Goal: Ask a question: Seek information or help from site administrators or community

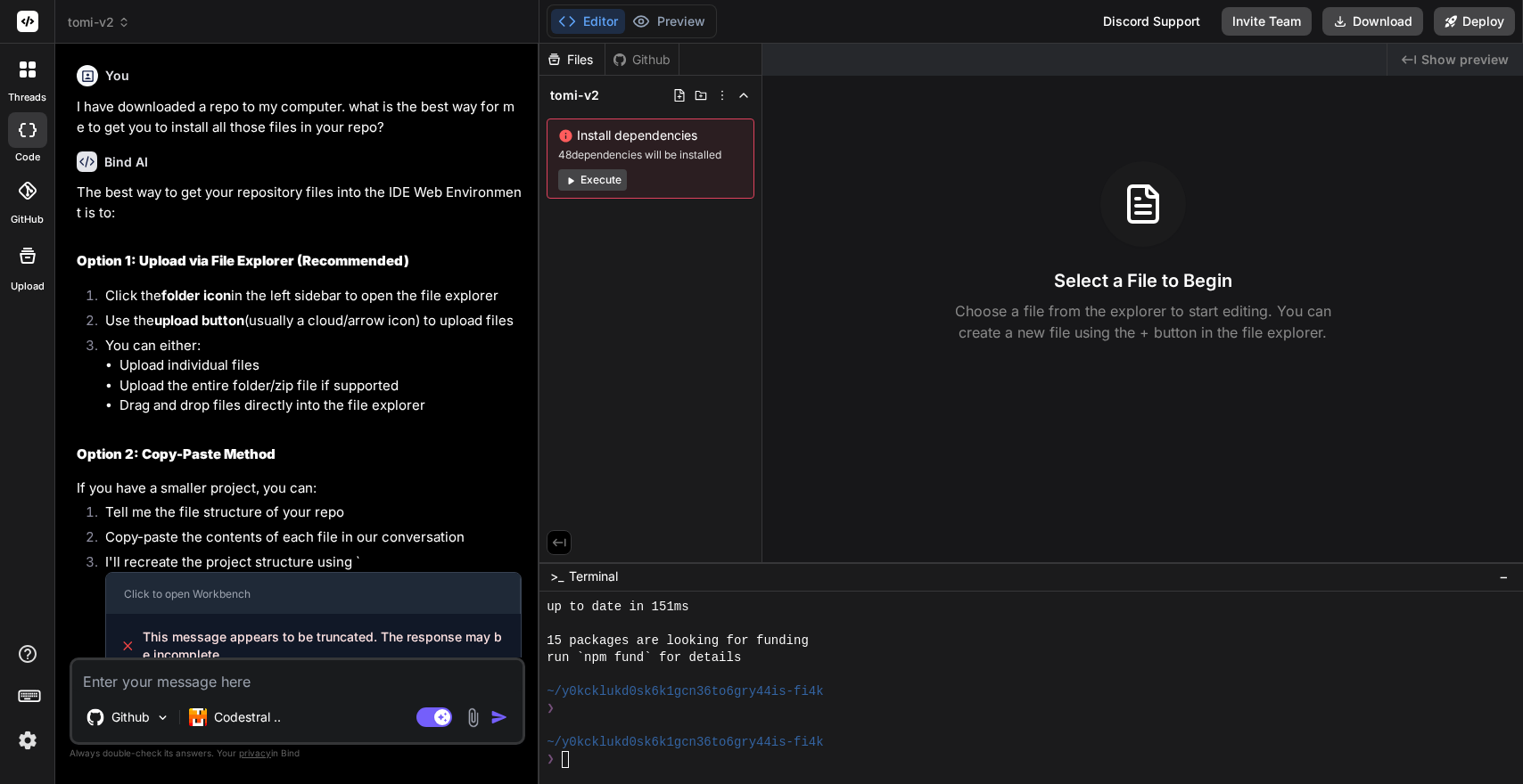
scroll to position [474, 0]
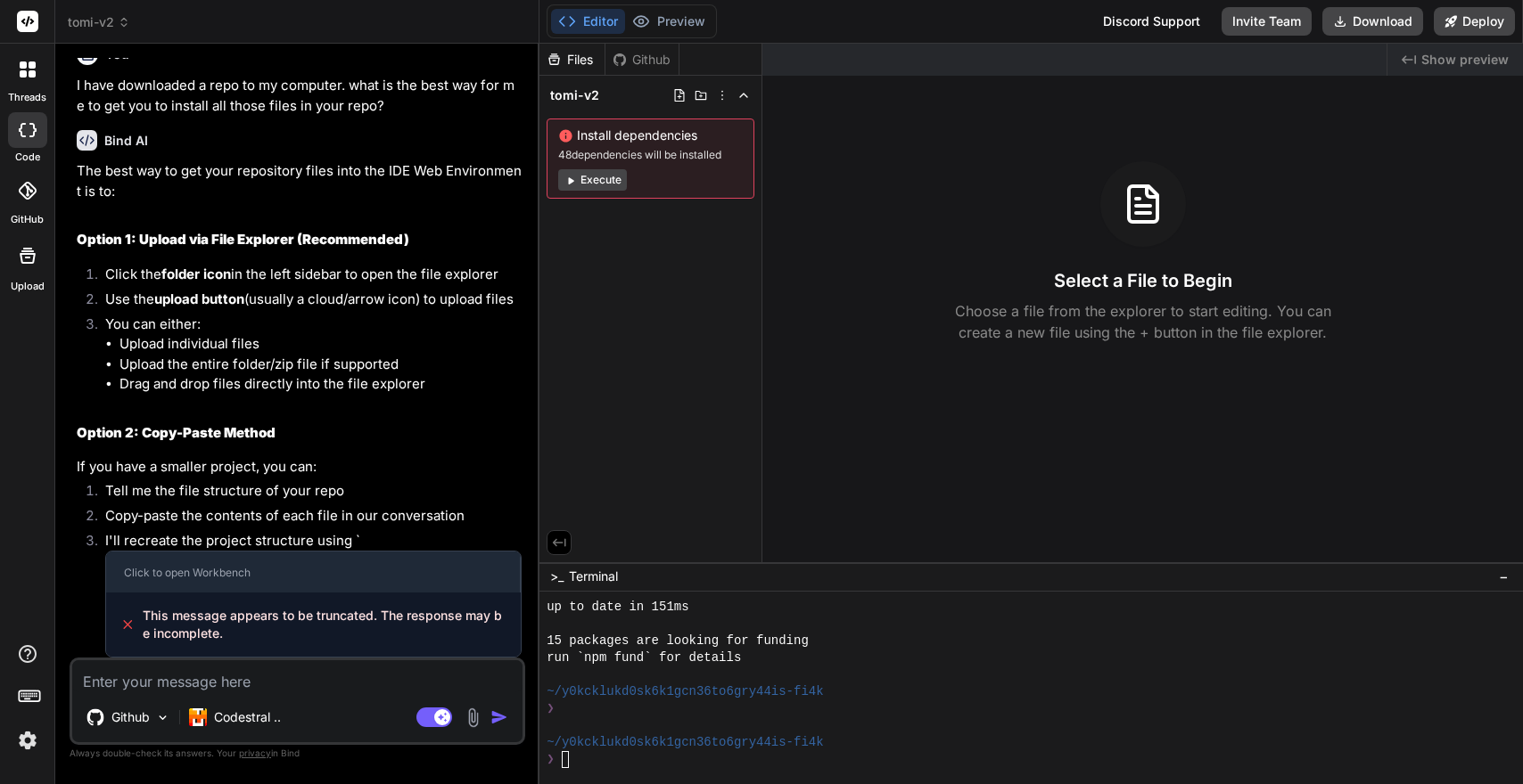
click at [32, 202] on div at bounding box center [28, 191] width 40 height 40
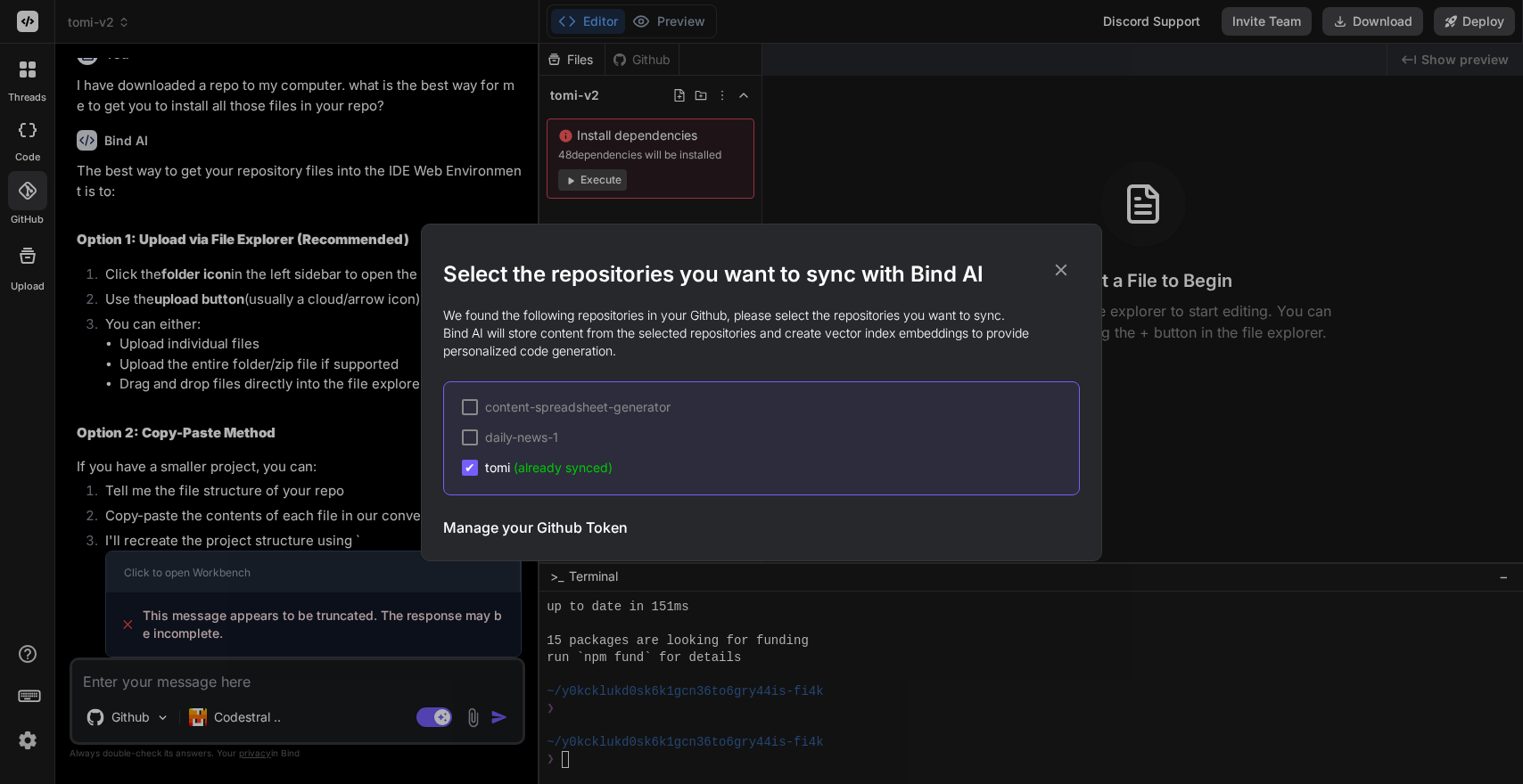
click at [1060, 270] on icon at bounding box center [1061, 269] width 12 height 12
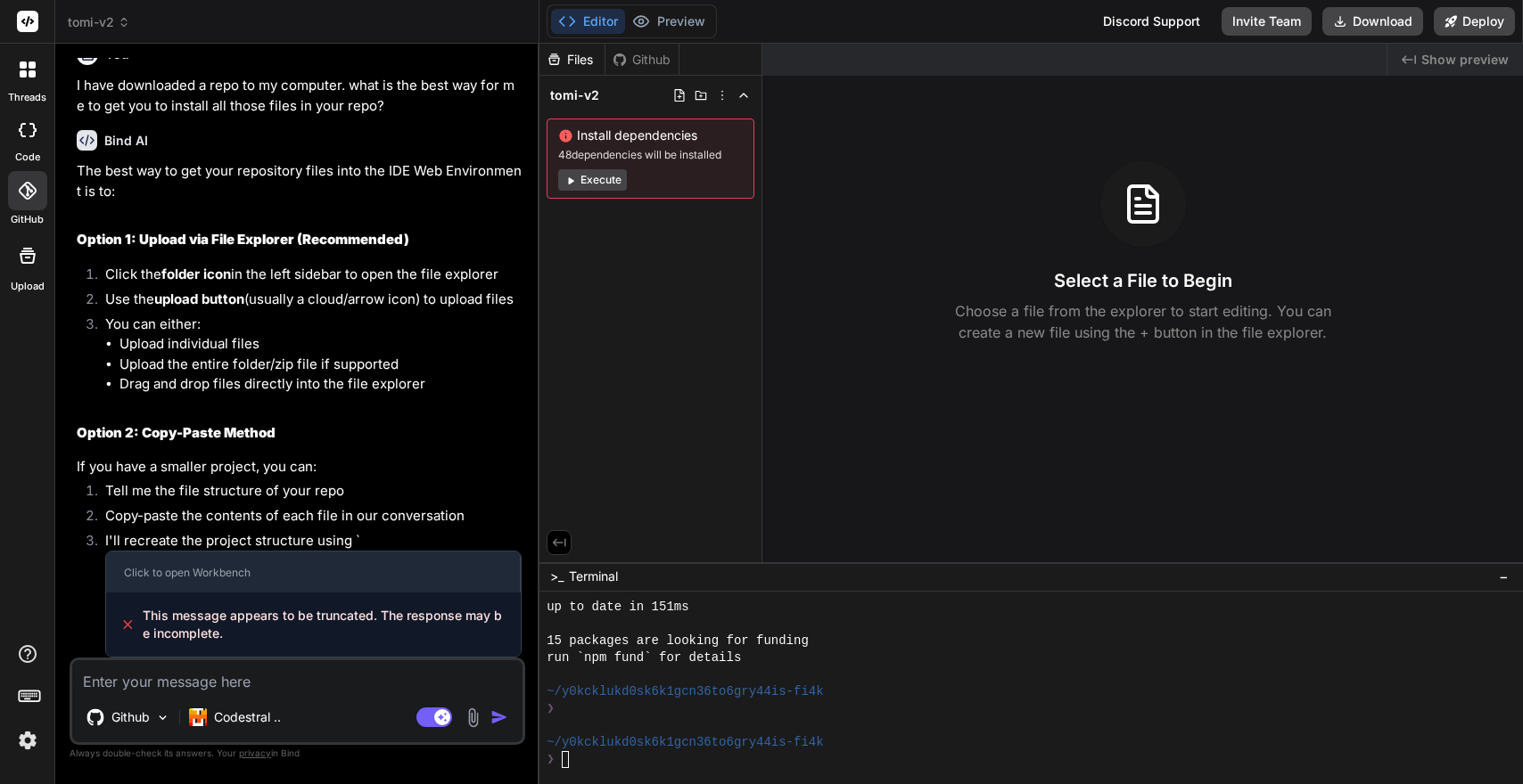
click at [573, 65] on div "Files" at bounding box center [572, 59] width 65 height 18
click at [652, 70] on div "Files Github" at bounding box center [609, 59] width 140 height 32
click at [652, 66] on div "Github" at bounding box center [641, 59] width 73 height 18
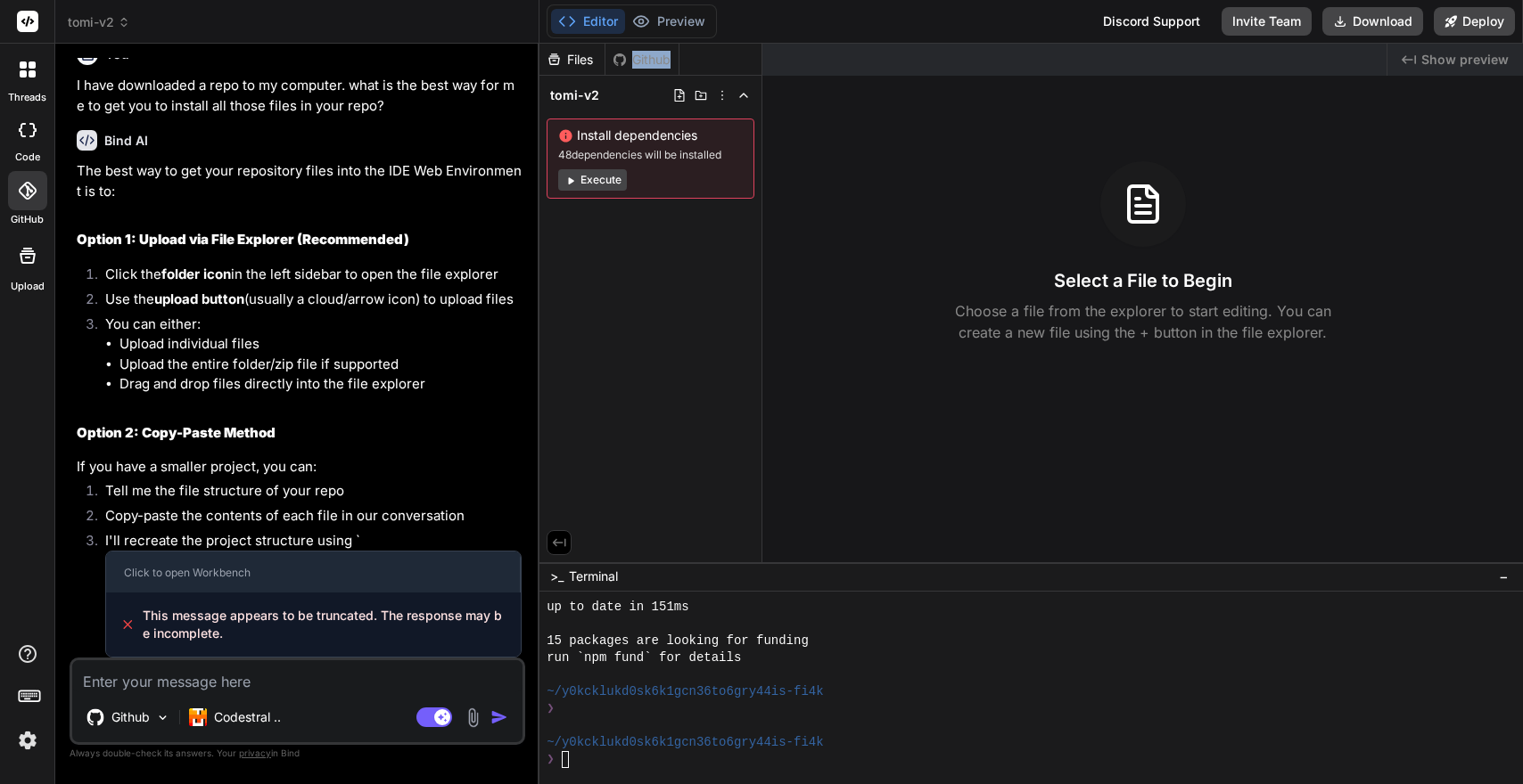
click at [724, 104] on div "tomi-v2" at bounding box center [650, 96] width 207 height 25
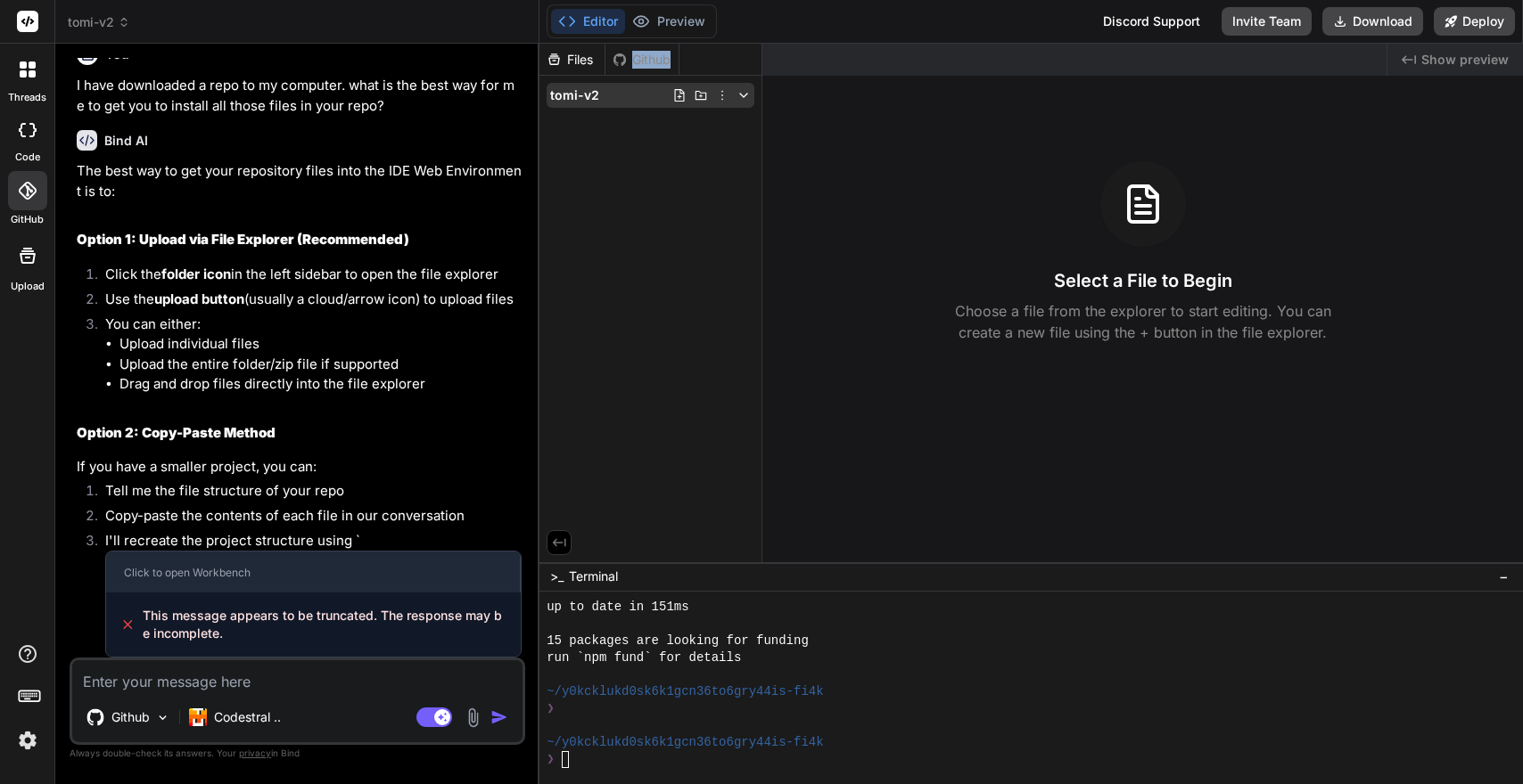
click at [720, 103] on div "tomi-v2" at bounding box center [650, 96] width 207 height 25
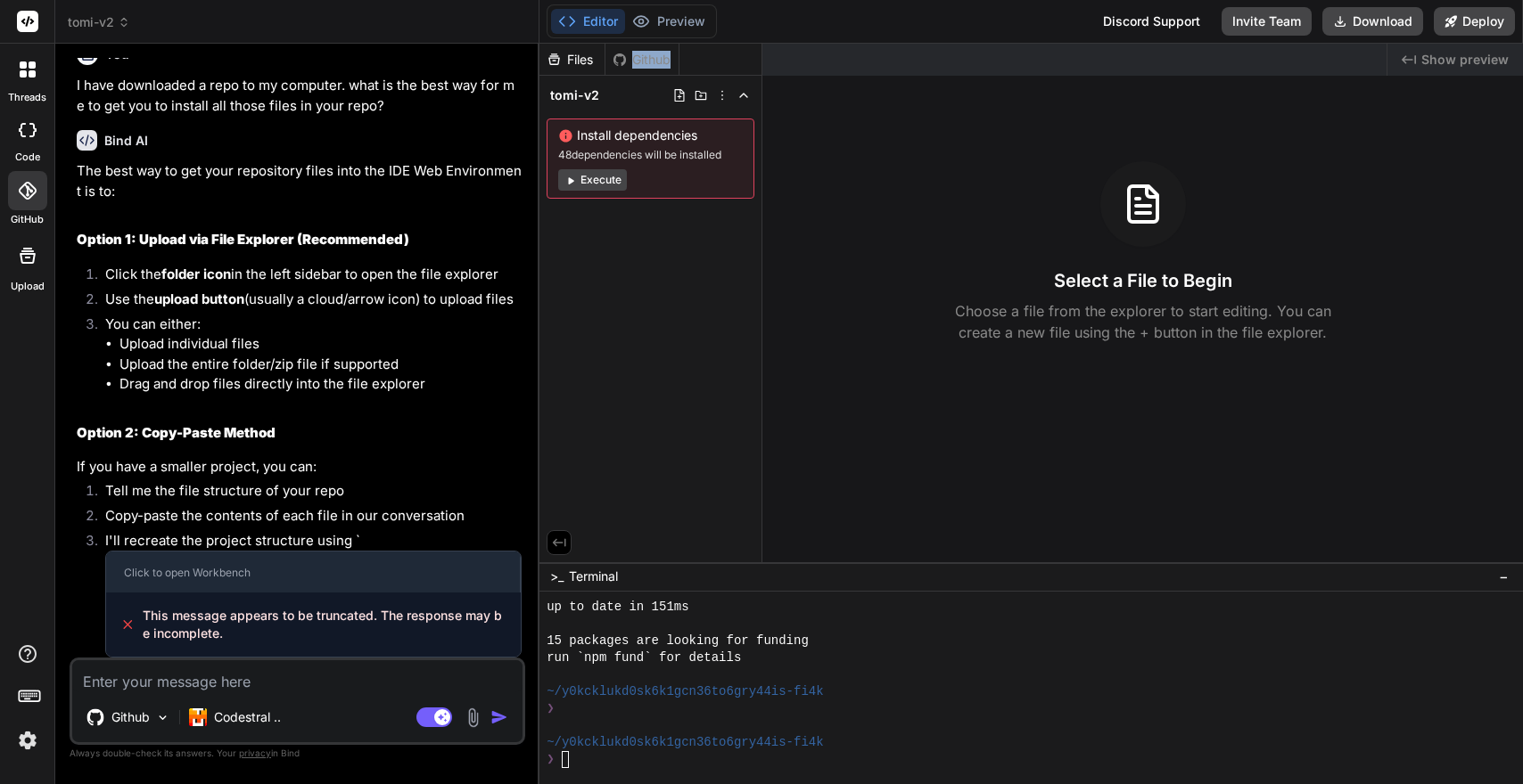
click at [563, 539] on icon at bounding box center [559, 542] width 16 height 16
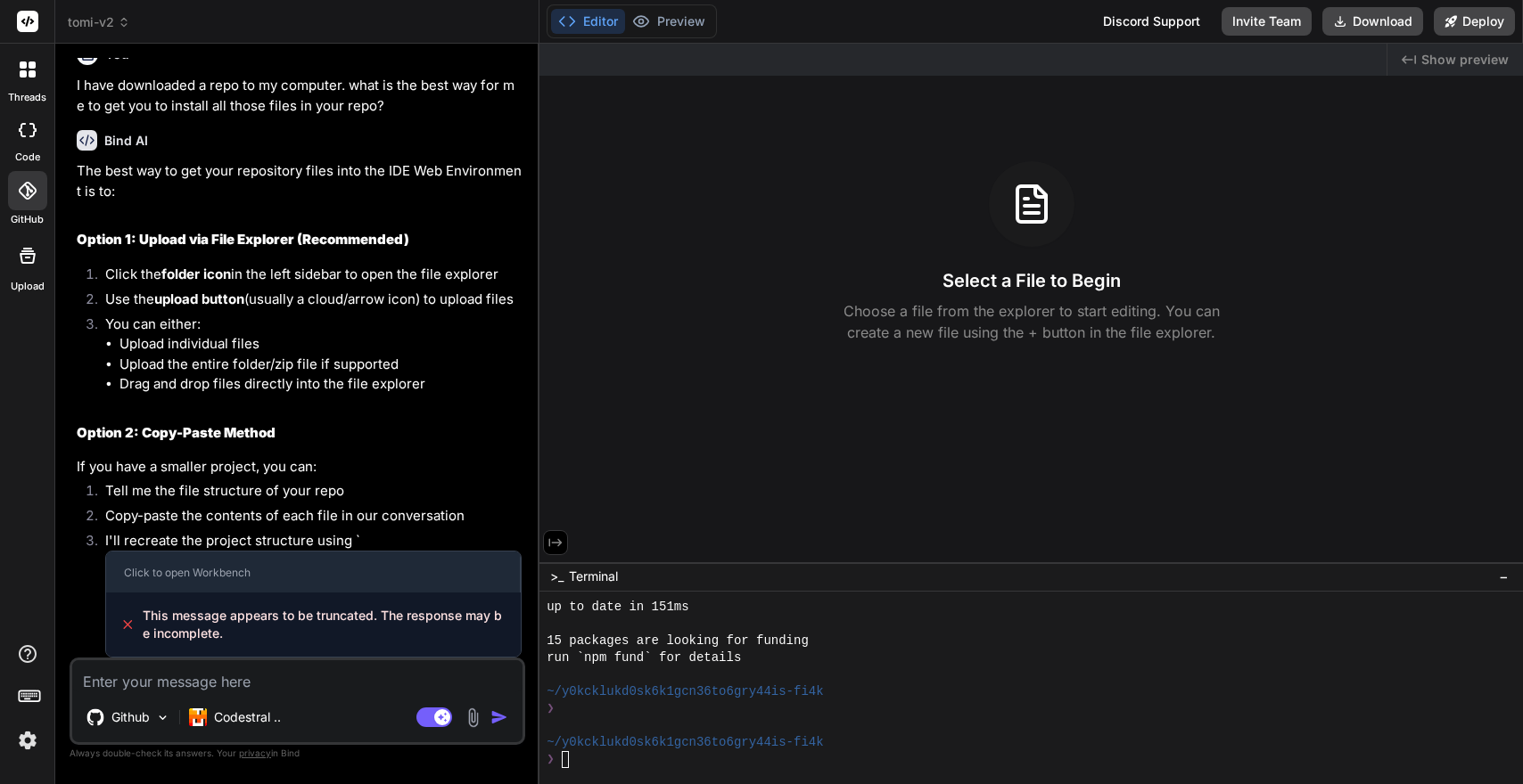
click at [563, 539] on icon at bounding box center [555, 542] width 16 height 16
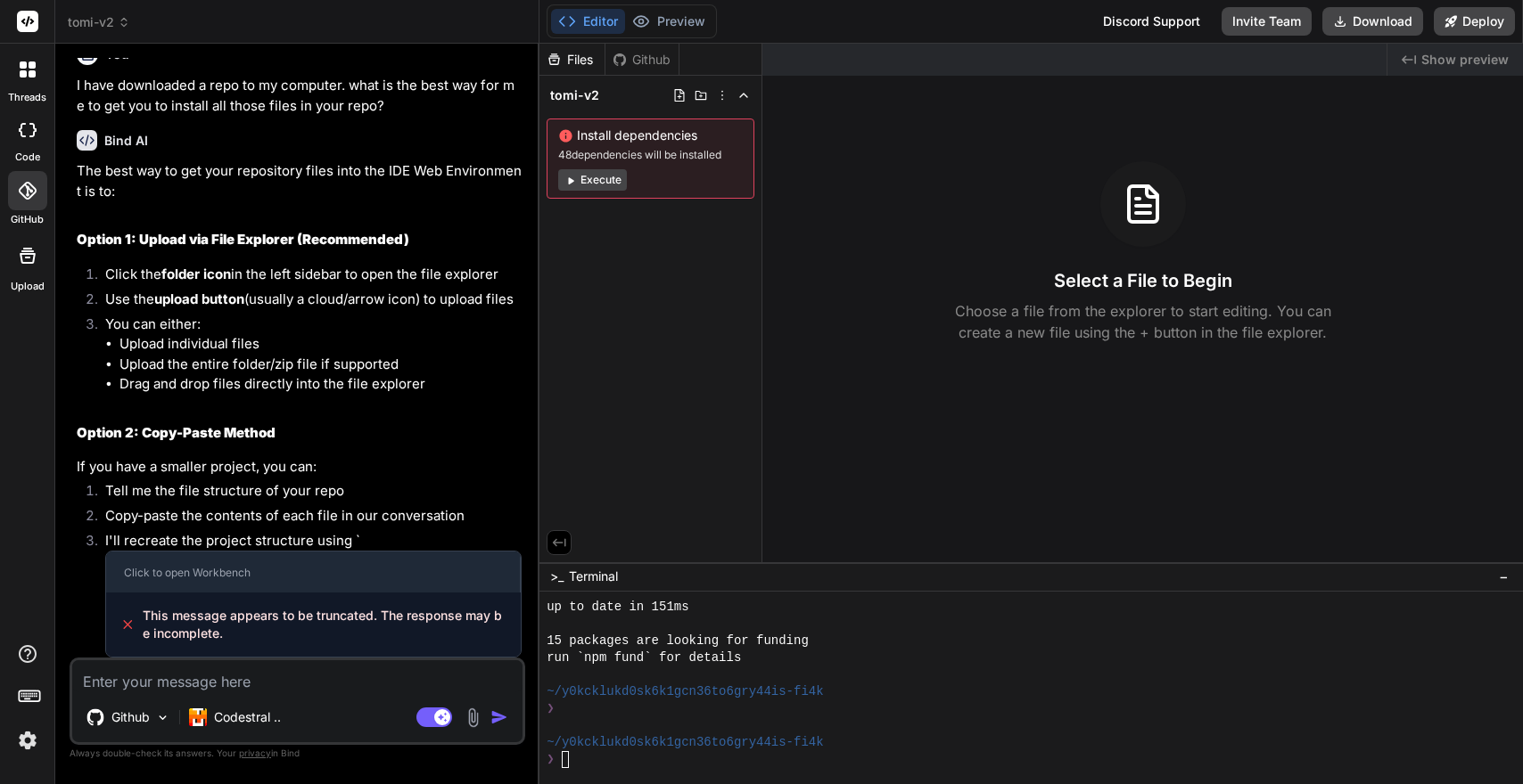
click at [1441, 60] on span "Show preview" at bounding box center [1464, 59] width 87 height 18
click at [23, 108] on div "code" at bounding box center [27, 135] width 54 height 59
click at [223, 679] on textarea at bounding box center [297, 677] width 450 height 32
click at [34, 19] on rect at bounding box center [28, 22] width 22 height 22
click at [28, 71] on icon at bounding box center [28, 69] width 16 height 16
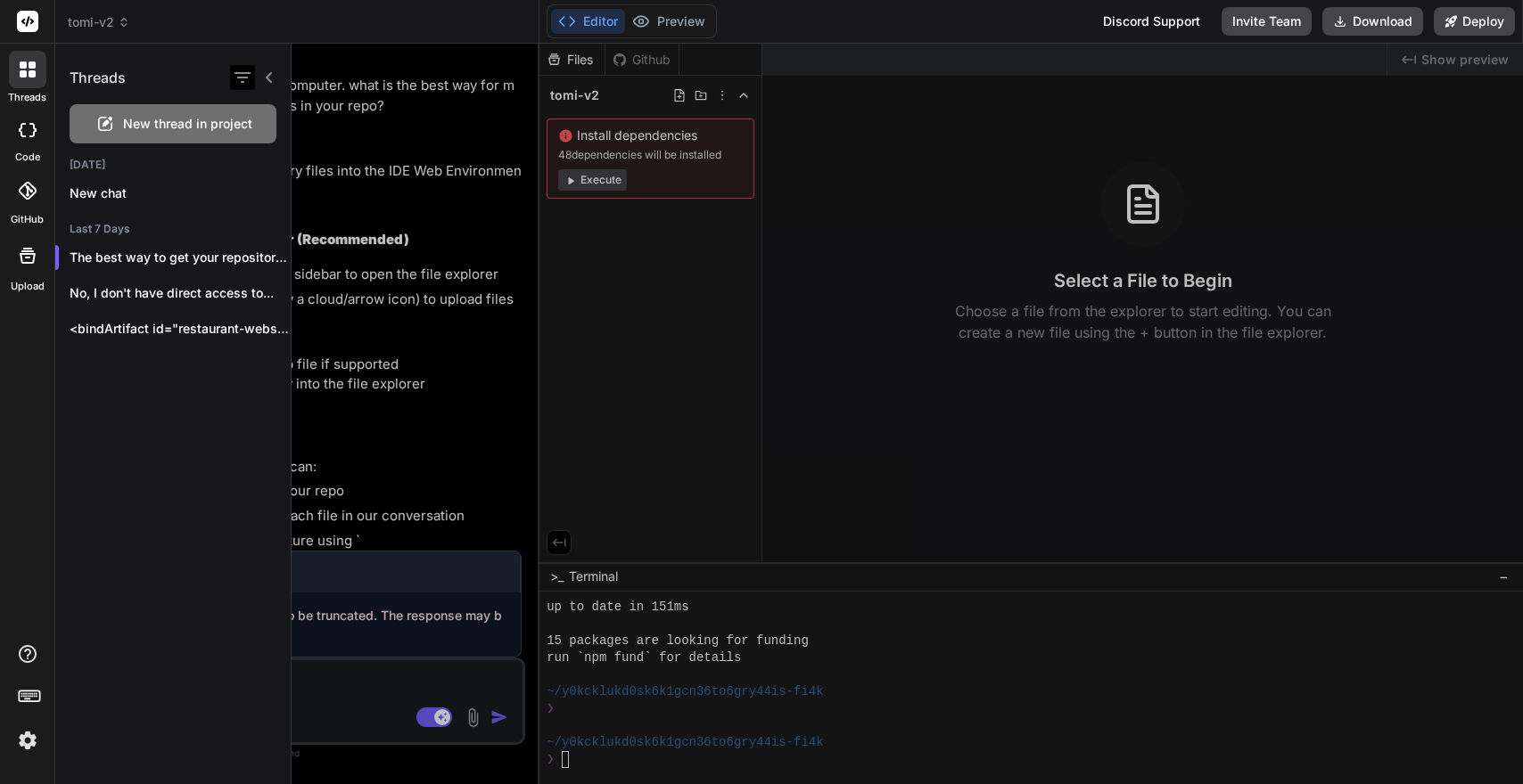
click at [245, 77] on icon "button" at bounding box center [243, 77] width 16 height 11
click at [110, 419] on div "Threads New thread in project [DATE] New chat Last 7 Days The best way to get y…" at bounding box center [173, 414] width 236 height 741
click at [24, 125] on icon at bounding box center [28, 130] width 18 height 14
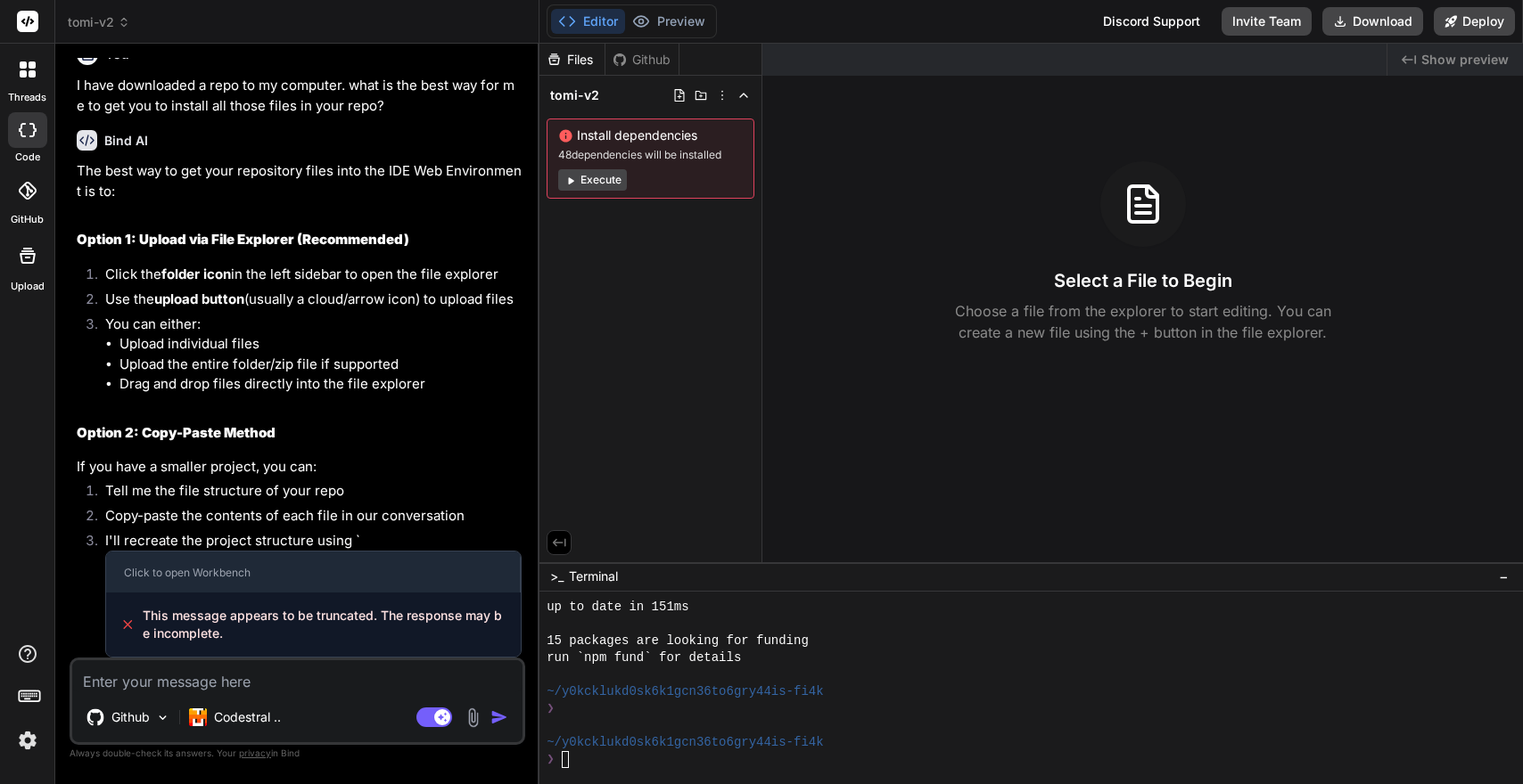
click at [24, 125] on icon at bounding box center [28, 130] width 18 height 14
click at [27, 132] on icon at bounding box center [28, 130] width 18 height 14
type textarea "x"
click at [307, 691] on textarea at bounding box center [297, 677] width 450 height 32
type textarea "c"
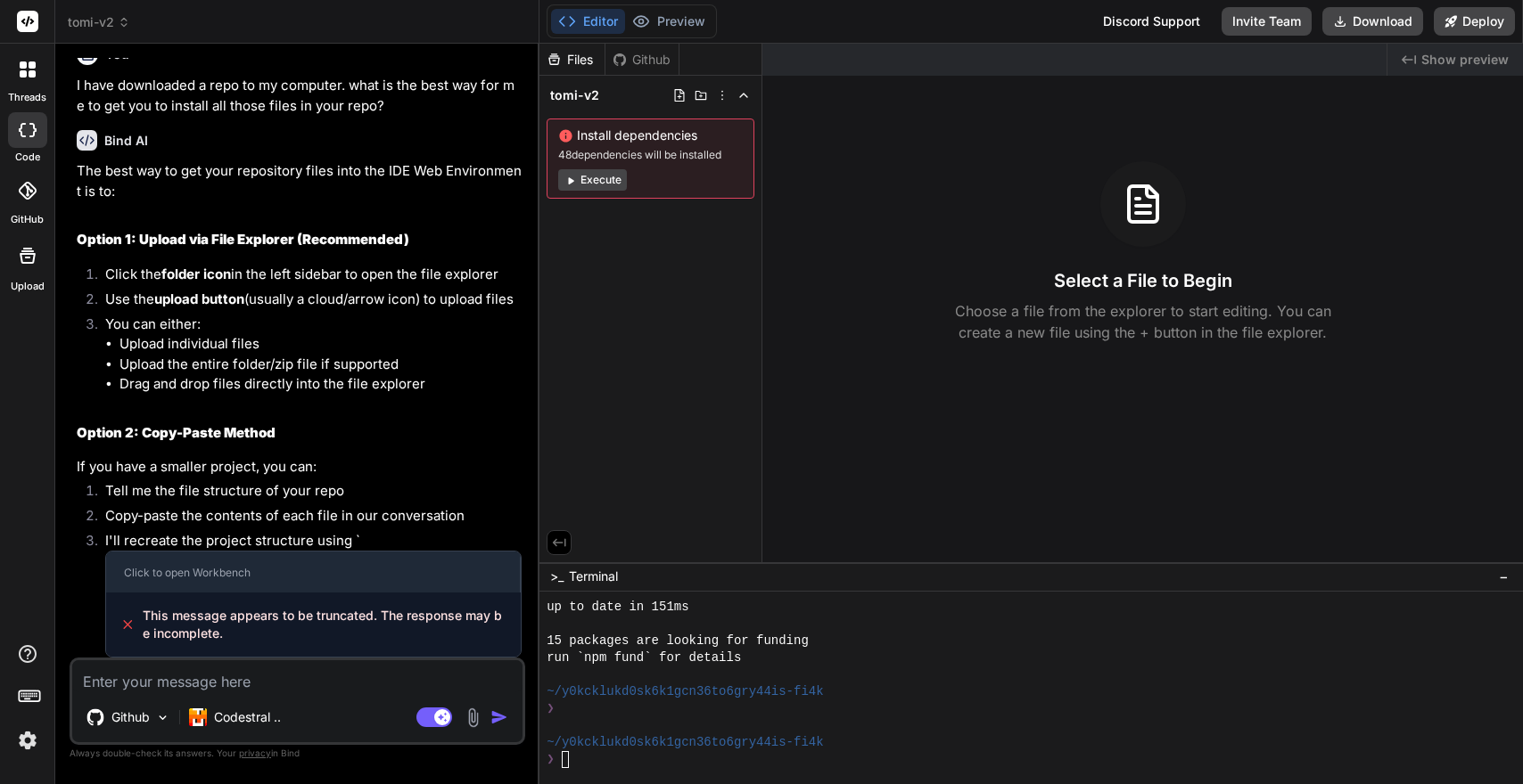
type textarea "x"
type textarea "ca"
type textarea "x"
type textarea "can"
type textarea "x"
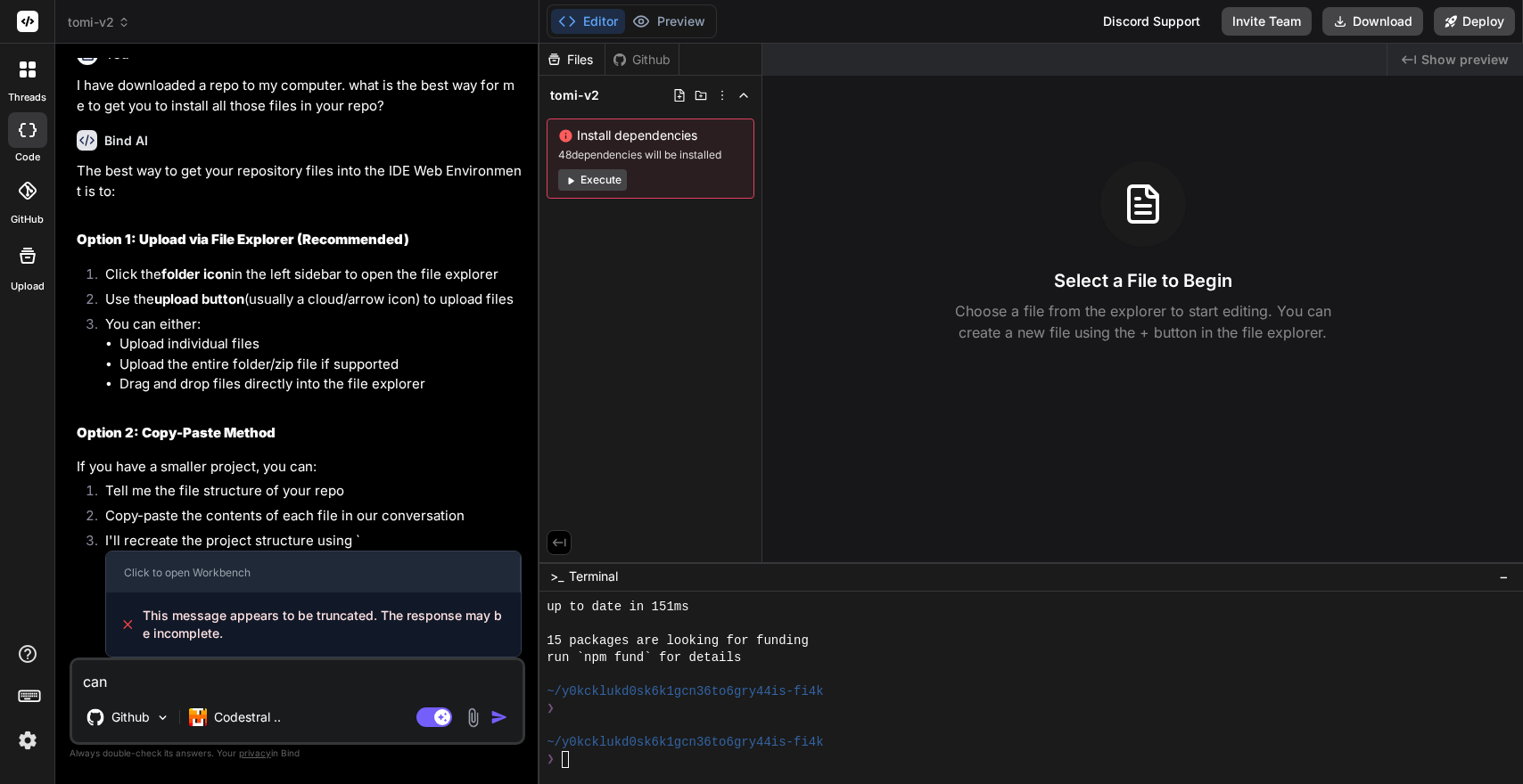
type textarea "can"
type textarea "x"
type textarea "can y"
type textarea "x"
type textarea "can yo"
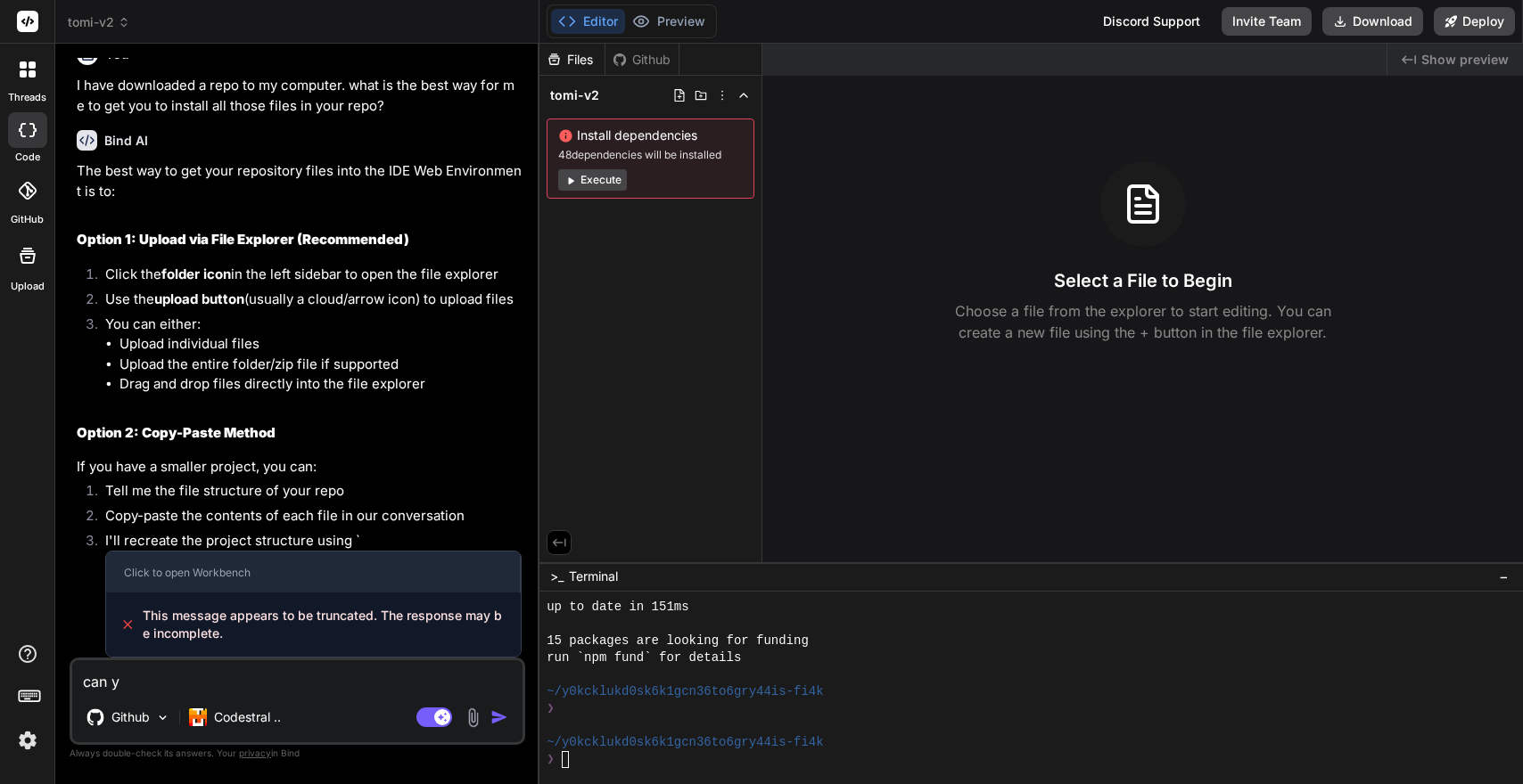
type textarea "x"
type textarea "can you"
type textarea "x"
type textarea "can you"
type textarea "x"
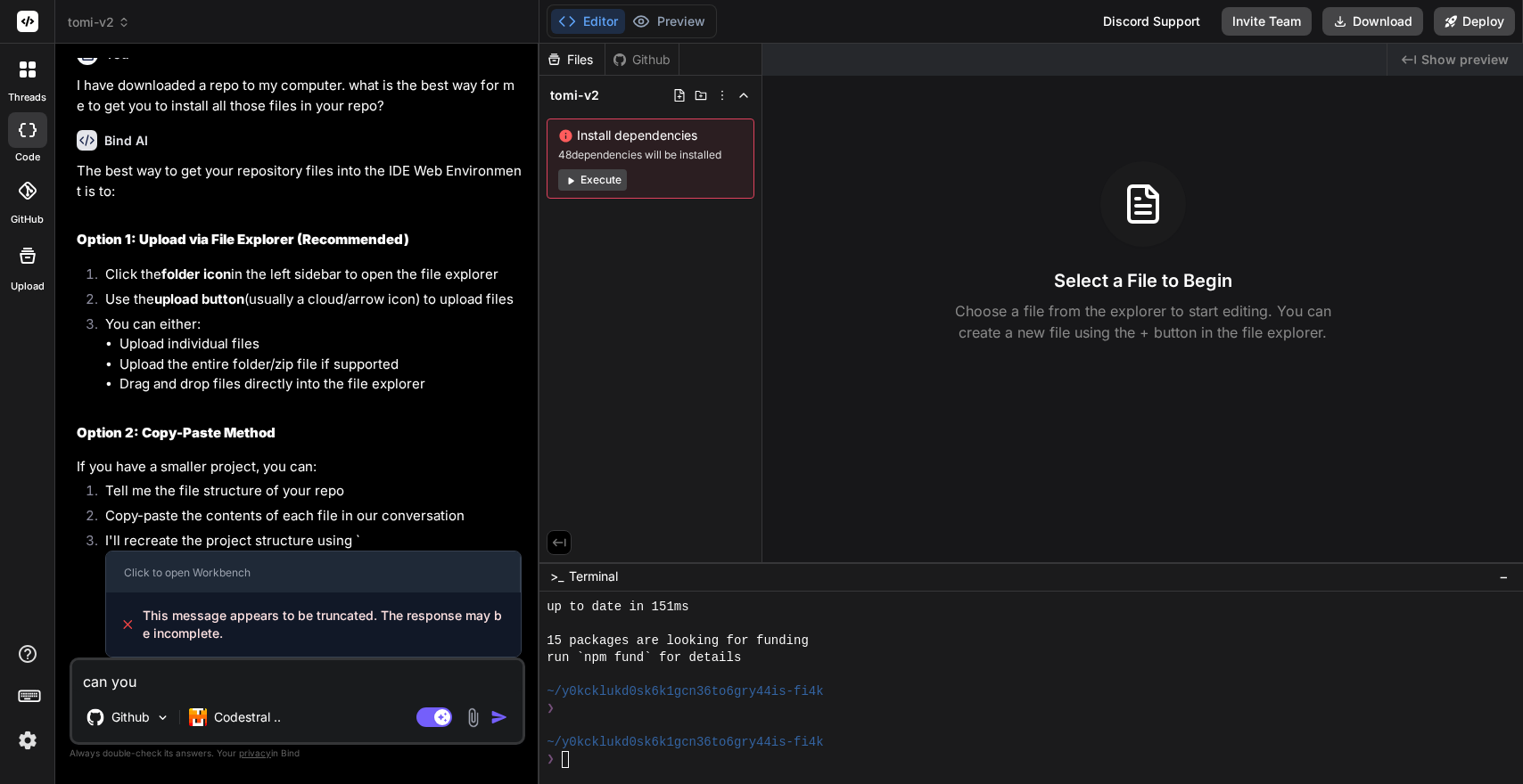
type textarea "can you t"
type textarea "x"
type textarea "can you te"
type textarea "x"
type textarea "can you tea"
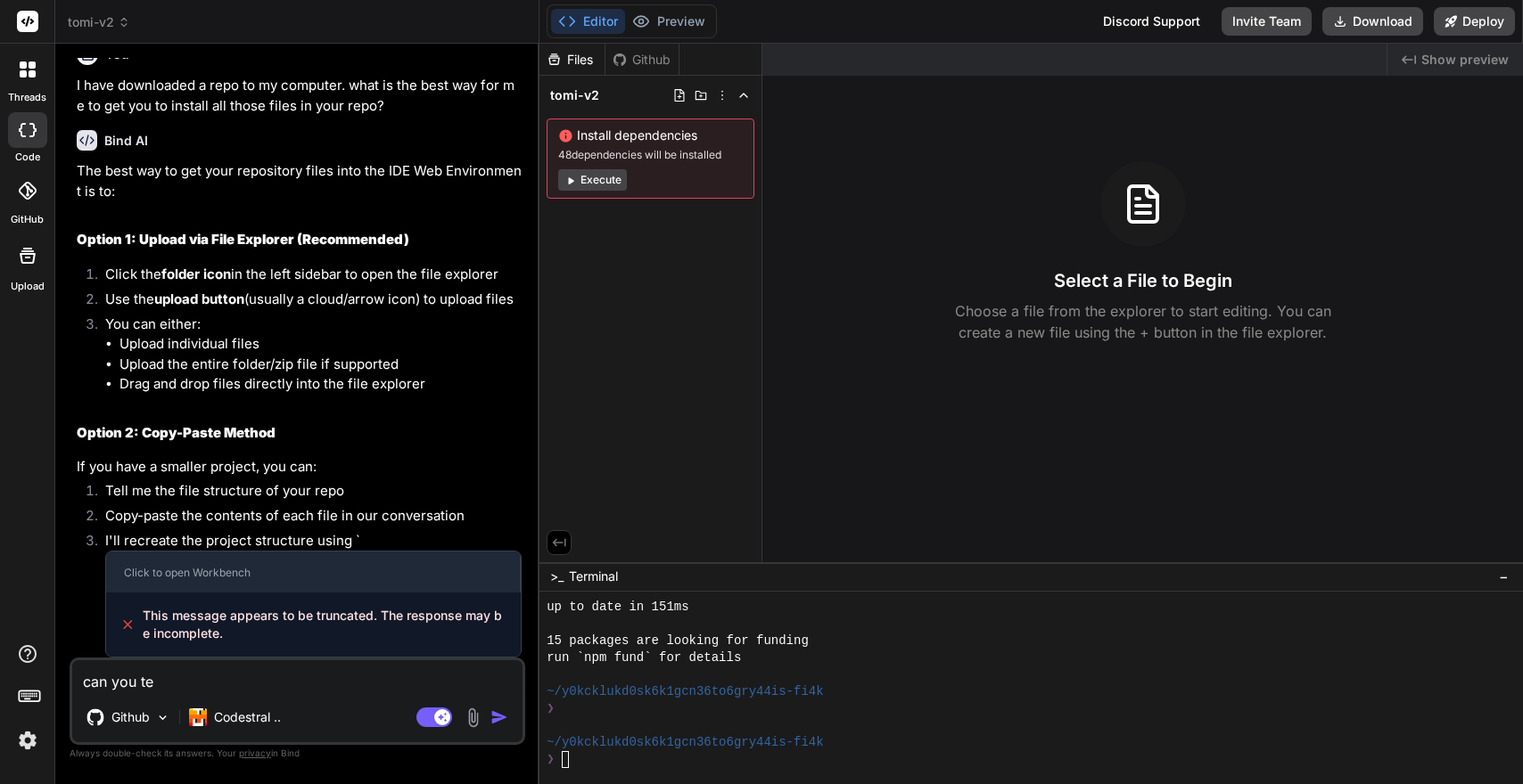
type textarea "x"
type textarea "can you teac"
type textarea "x"
type textarea "can you teach"
type textarea "x"
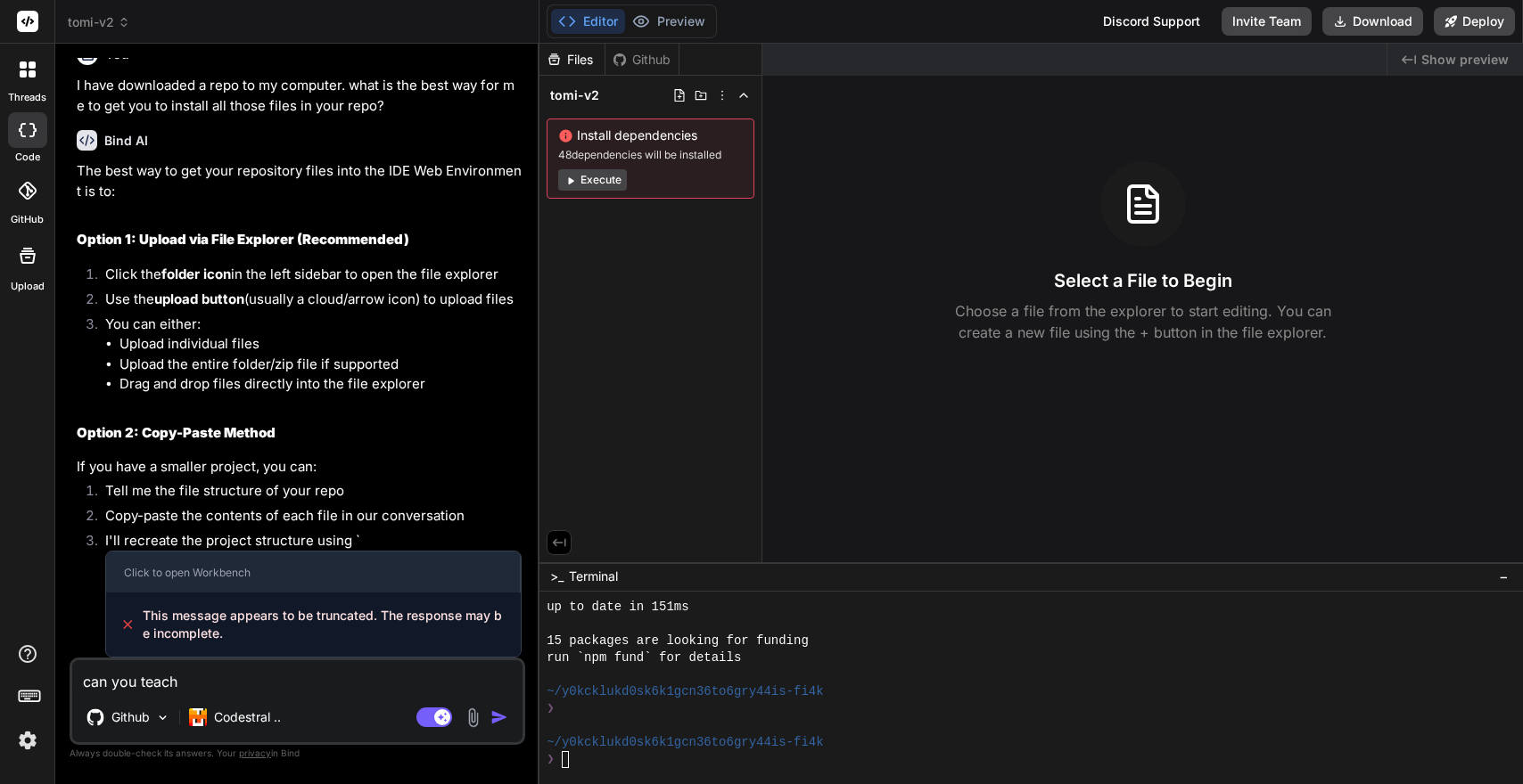
type textarea "can you teach"
type textarea "x"
type textarea "can you teach m"
type textarea "x"
type textarea "can you teach me"
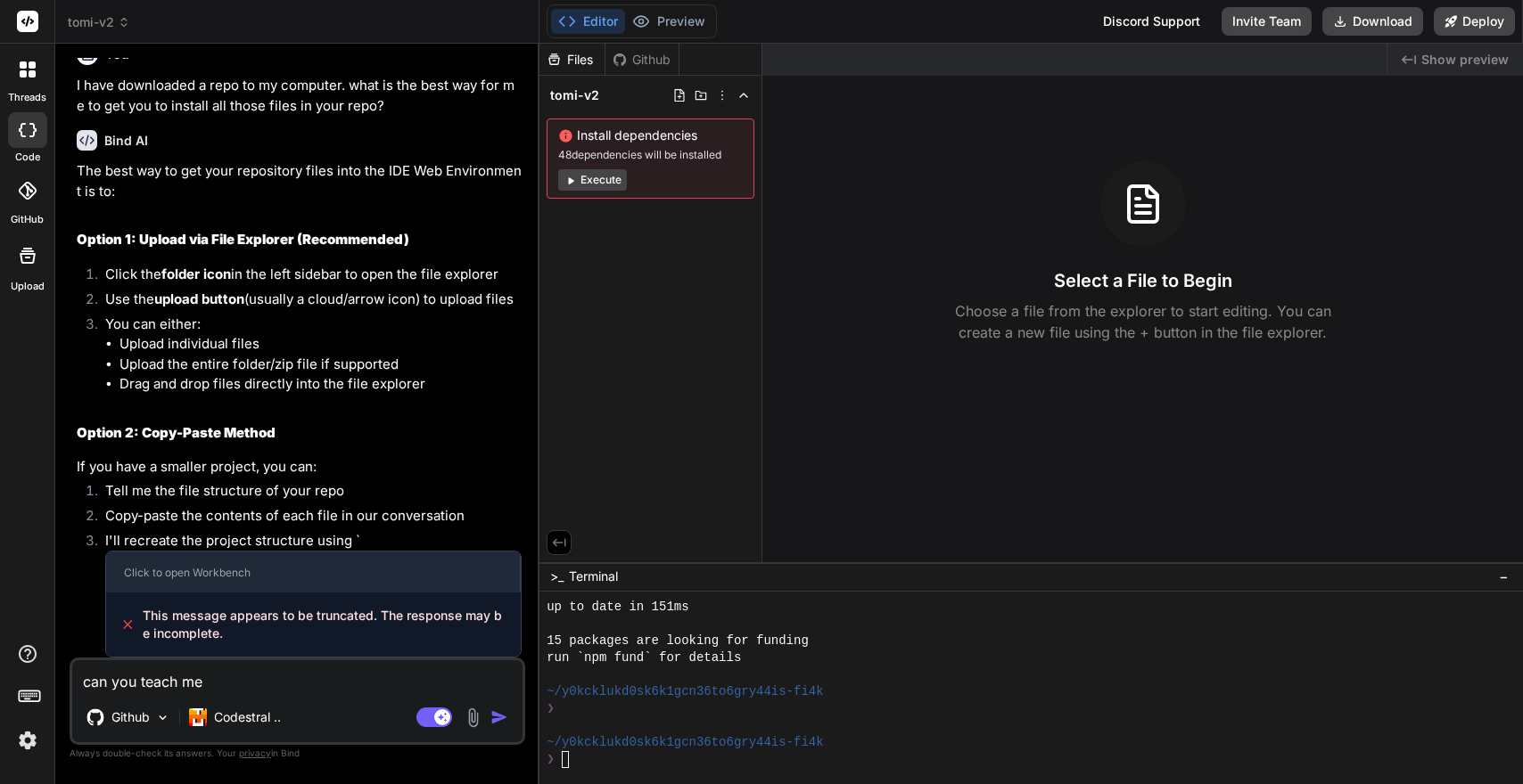
type textarea "x"
type textarea "can you teach me"
type textarea "x"
type textarea "can you teach me t"
type textarea "x"
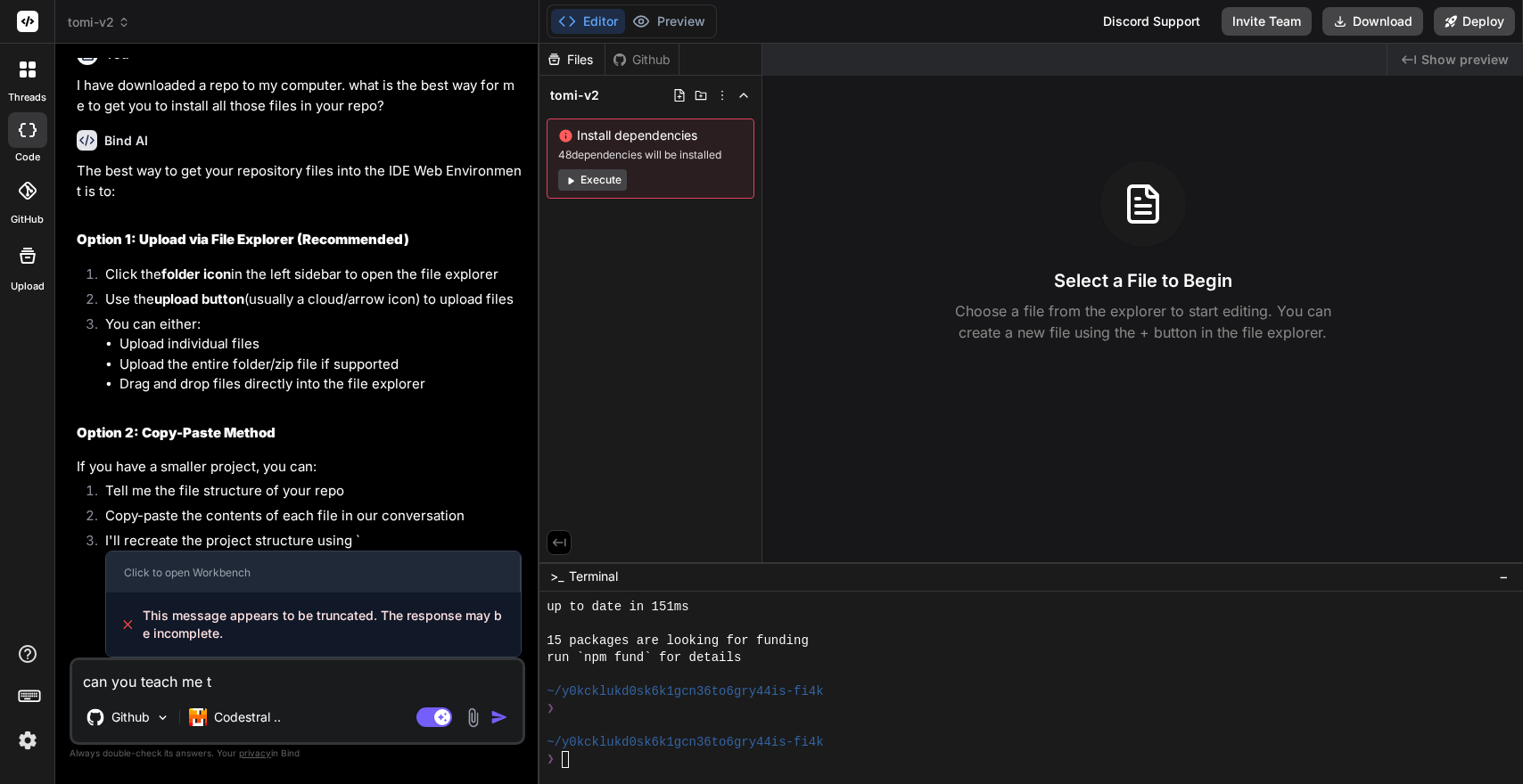
type textarea "can you teach me th"
type textarea "x"
type textarea "can you teach me the"
type textarea "x"
type textarea "can you teach me the"
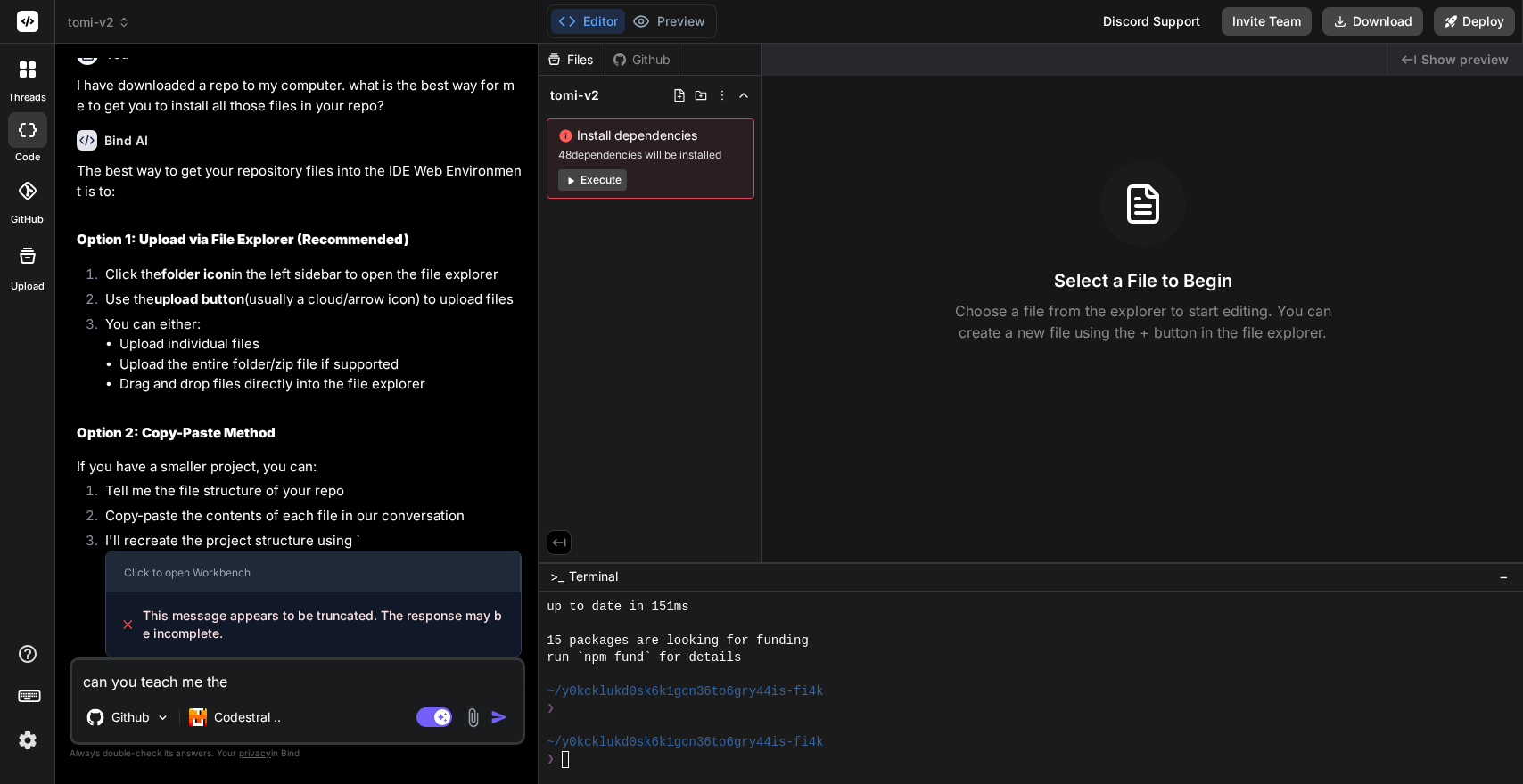
type textarea "x"
type textarea "can you teach me the b"
type textarea "x"
type textarea "can you teach me the ba"
type textarea "x"
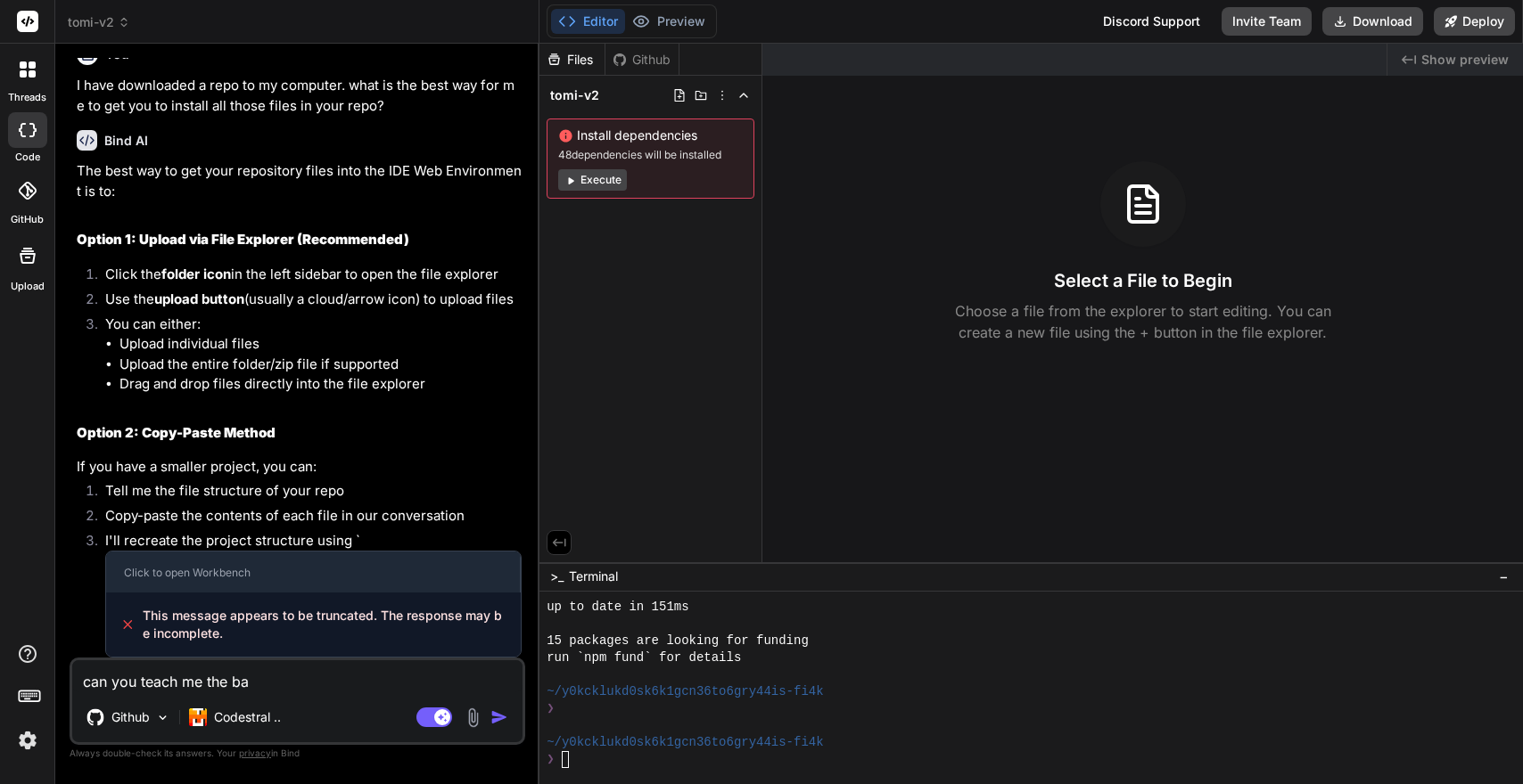
type textarea "can you teach me the bas"
type textarea "x"
type textarea "can you teach me the basi"
type textarea "x"
type textarea "can you teach me the basic"
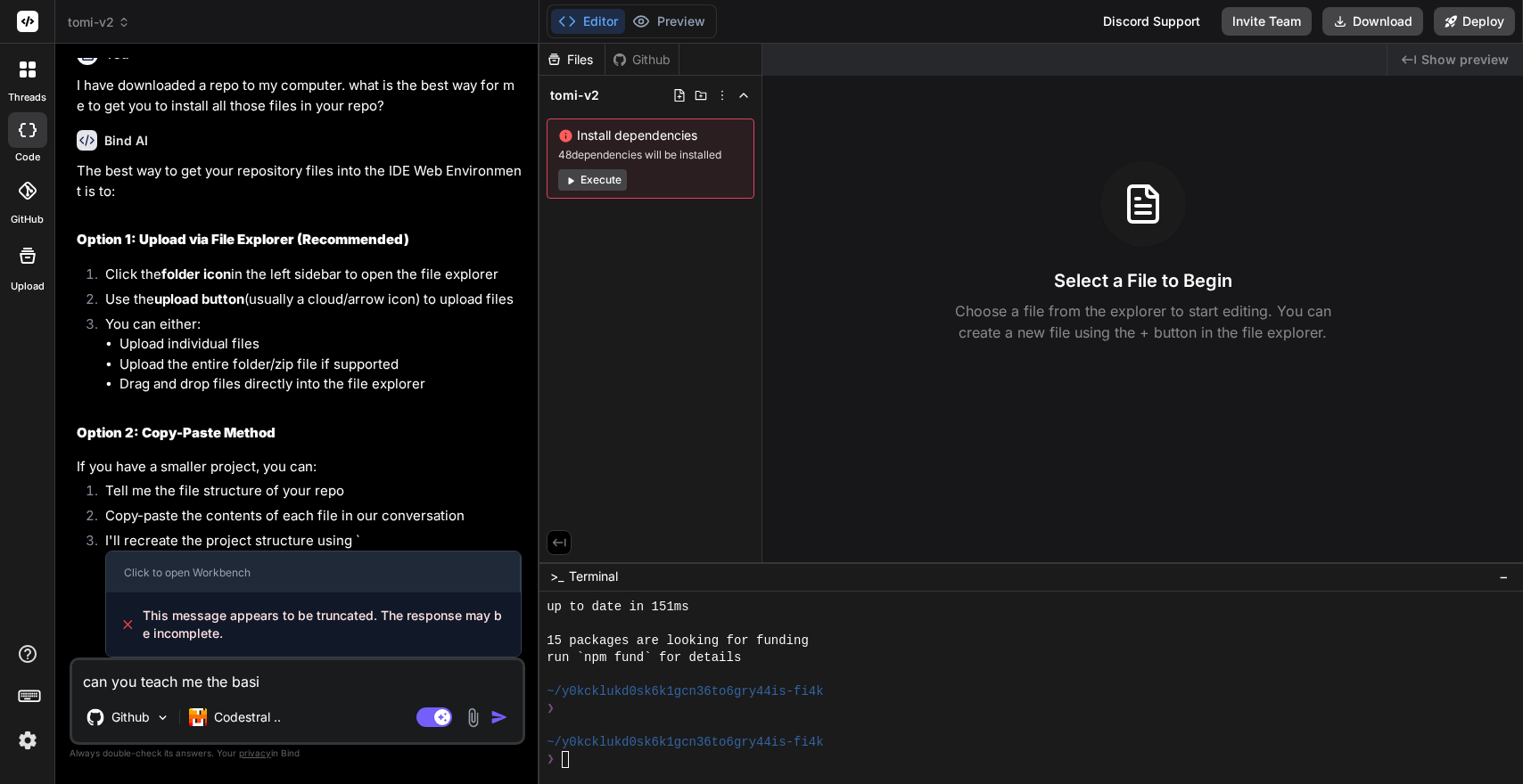
type textarea "x"
type textarea "can you teach me the basics"
type textarea "x"
type textarea "can you teach me the basics"
type textarea "x"
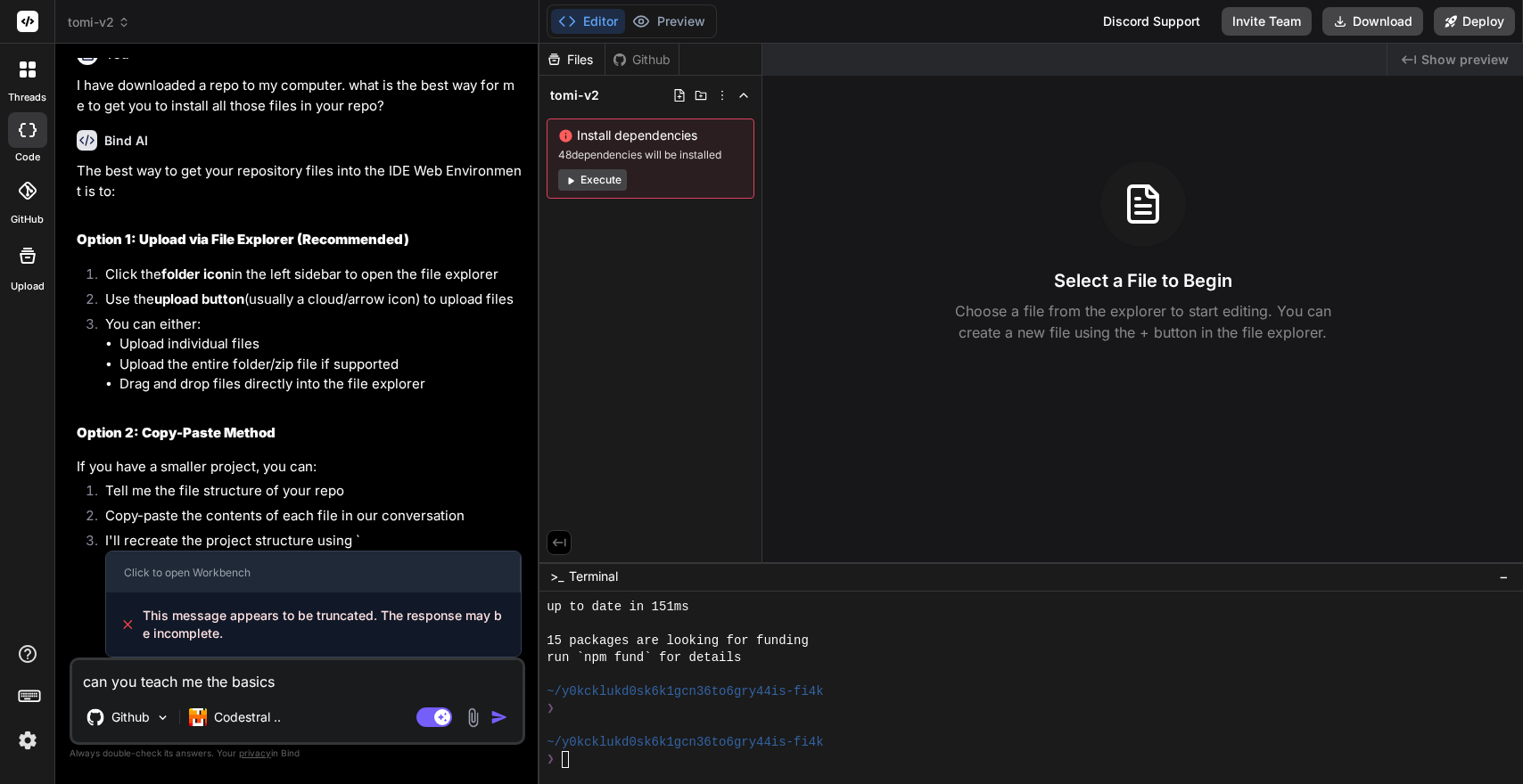
type textarea "can you teach me the basics o"
type textarea "x"
type textarea "can you teach me the basics of"
type textarea "x"
type textarea "can you teach me the basics of"
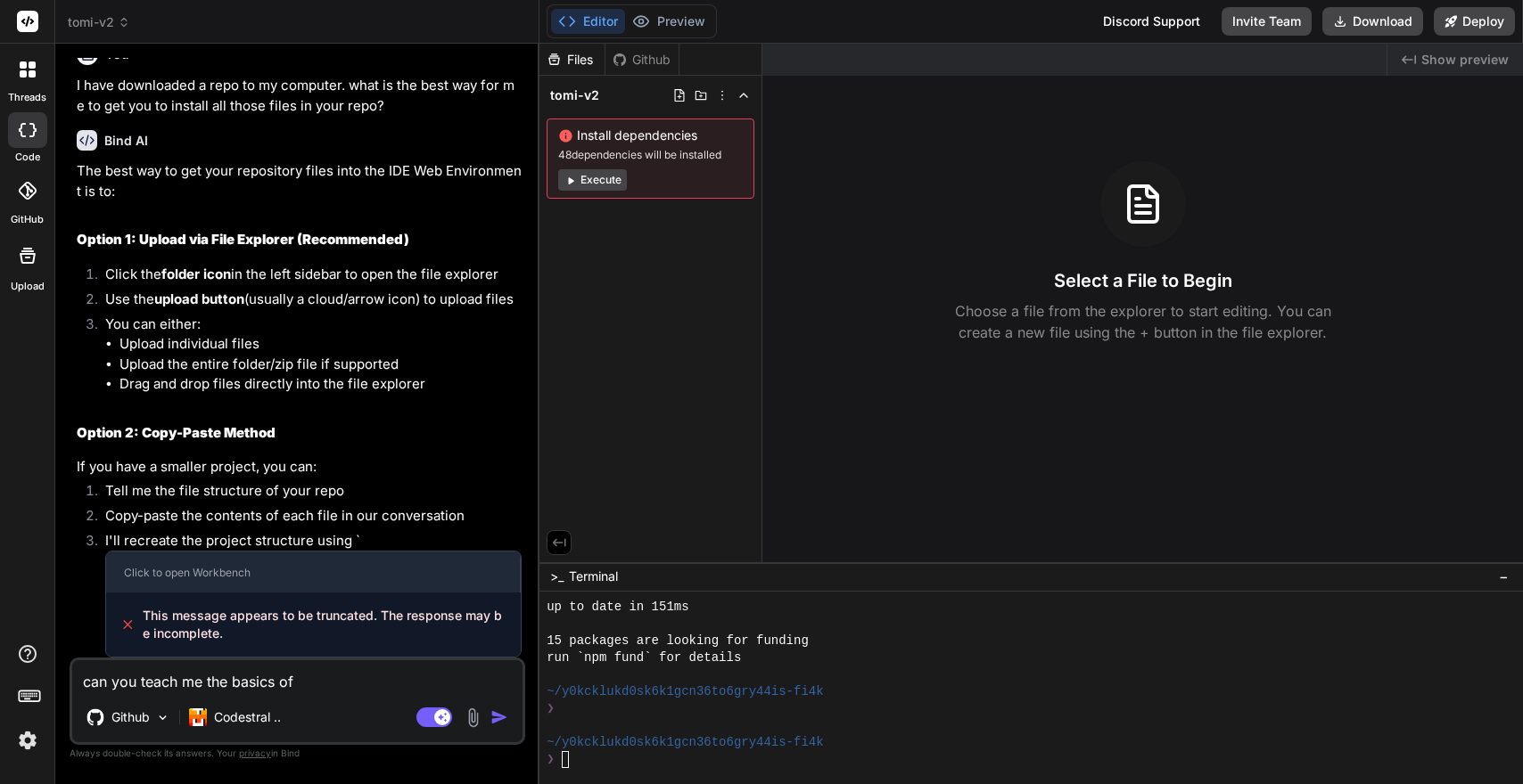
type textarea "x"
type textarea "can you teach me the basics of g"
type textarea "x"
type textarea "can you teach me the basics of ge"
type textarea "x"
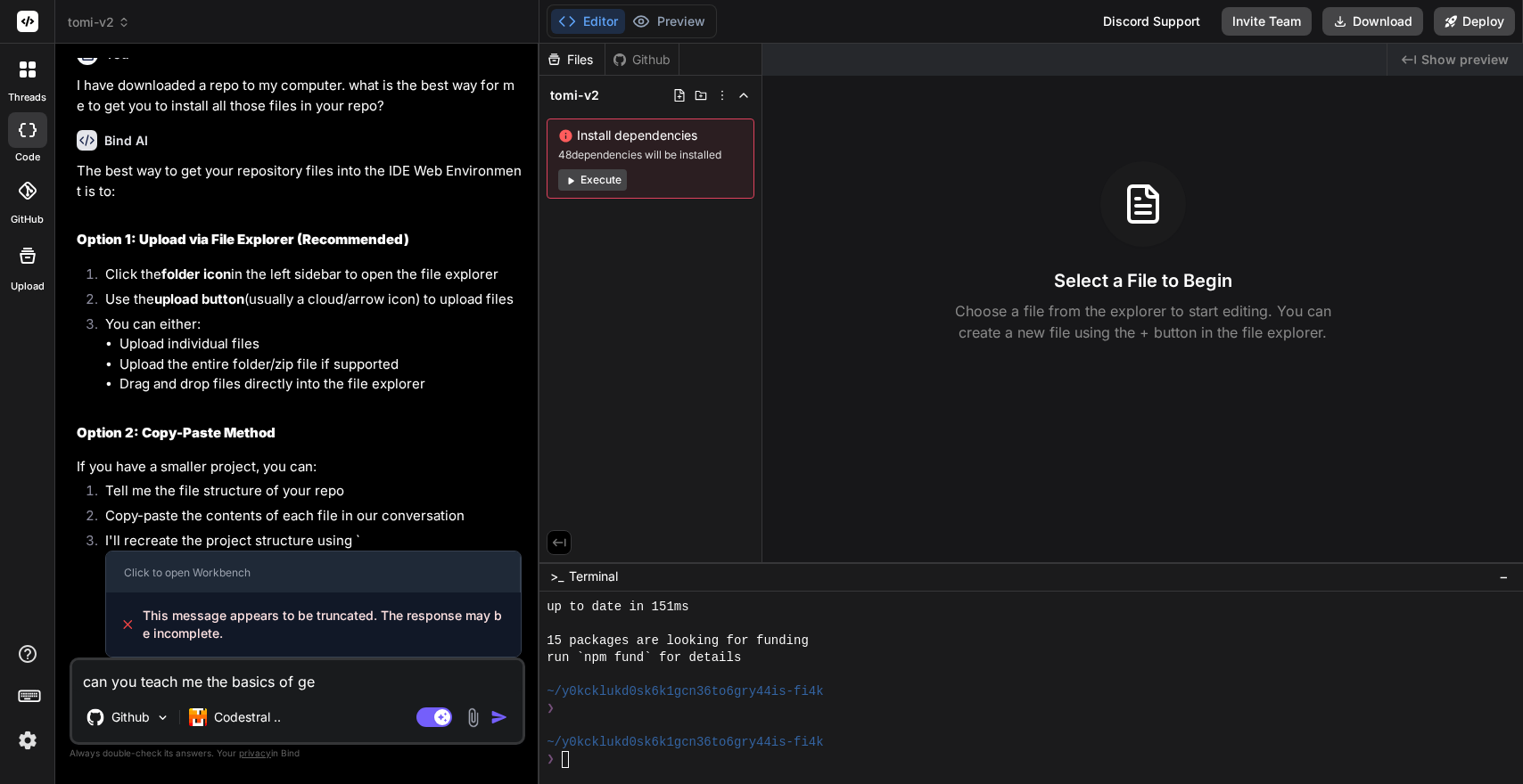
type textarea "can you teach me the basics of get"
type textarea "x"
type textarea "can you teach me the basics of getb"
type textarea "x"
type textarea "can you teach me the basics of getbi"
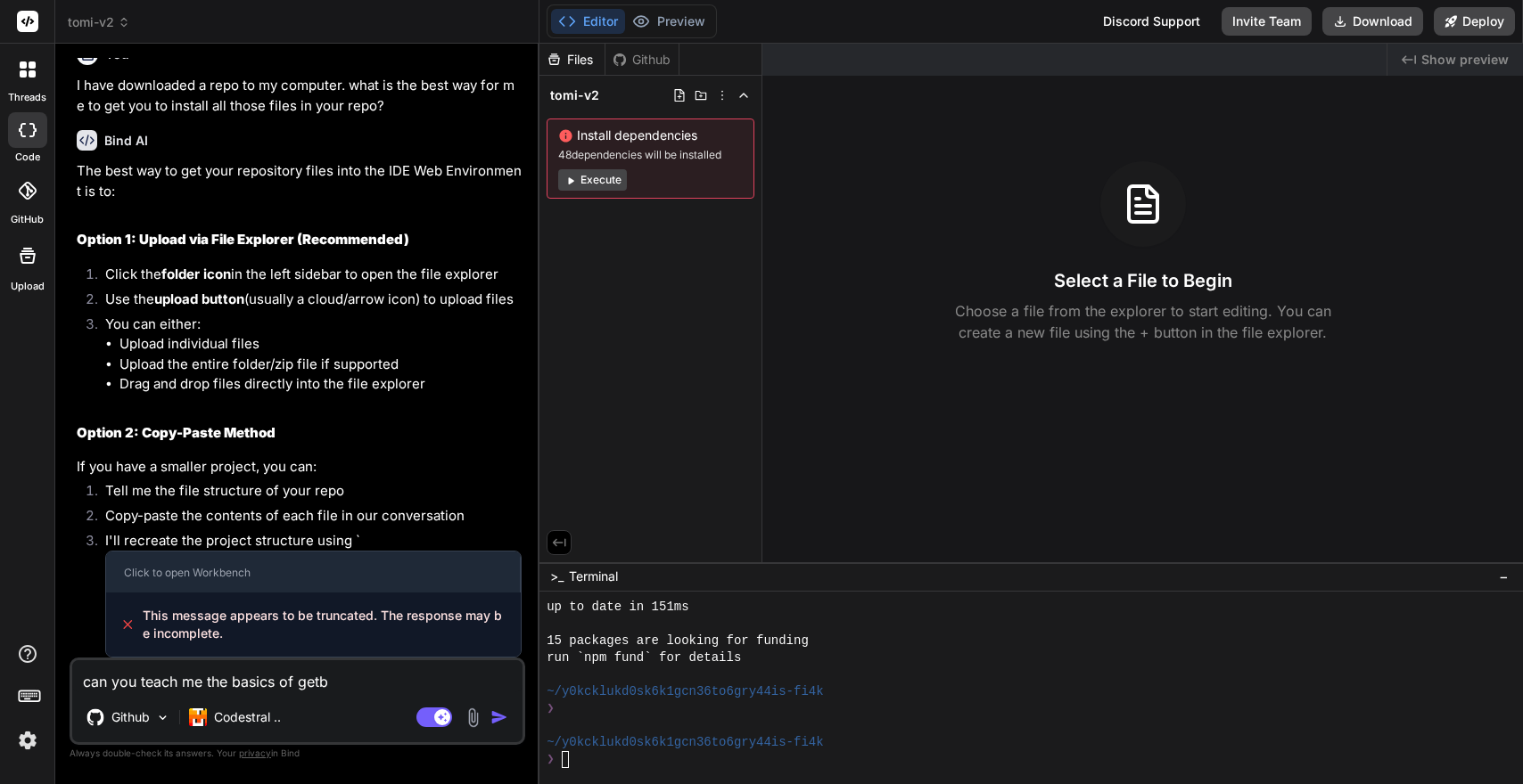
type textarea "x"
type textarea "can you teach me the basics of getb"
type textarea "x"
type textarea "can you teach me the basics of getbe"
type textarea "x"
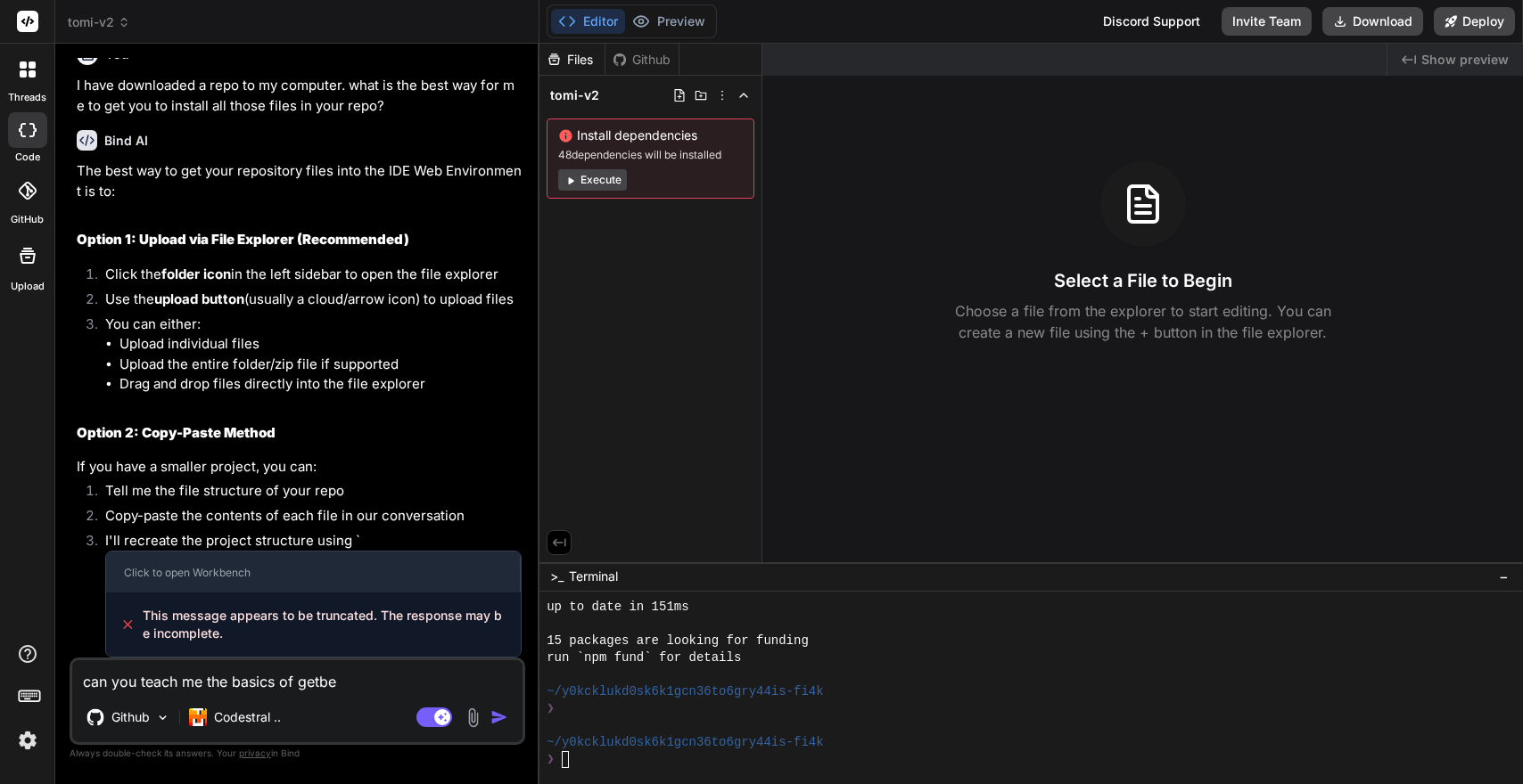
type textarea "can you teach me the basics of getbeh"
type textarea "x"
type textarea "can you teach me the basics of getbehi"
type textarea "x"
type textarea "can you teach me the basics of getbehin"
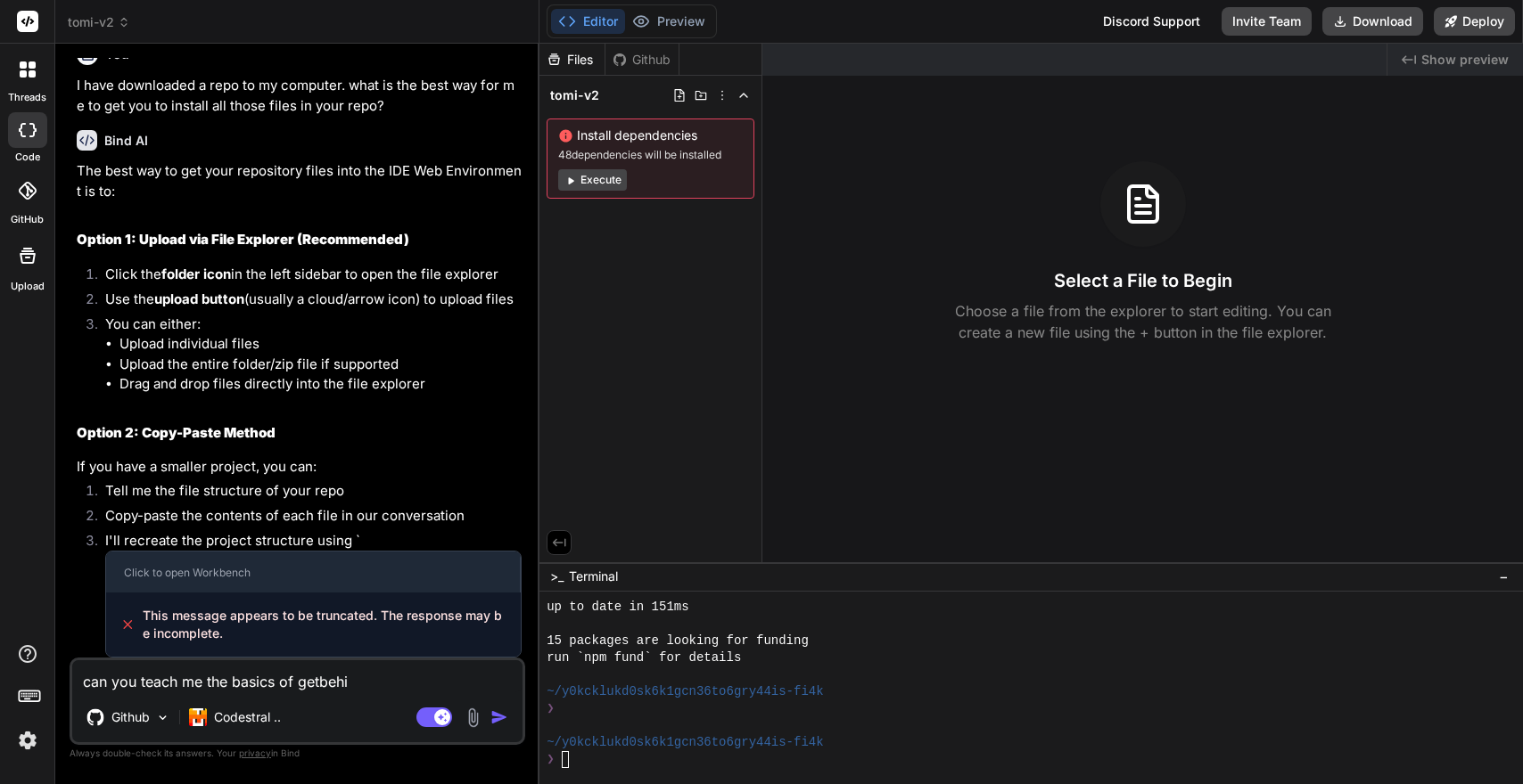
type textarea "x"
type textarea "can you teach me the basics of getbehind"
type textarea "x"
type textarea "can you teach me the basics of getbehind"
type textarea "x"
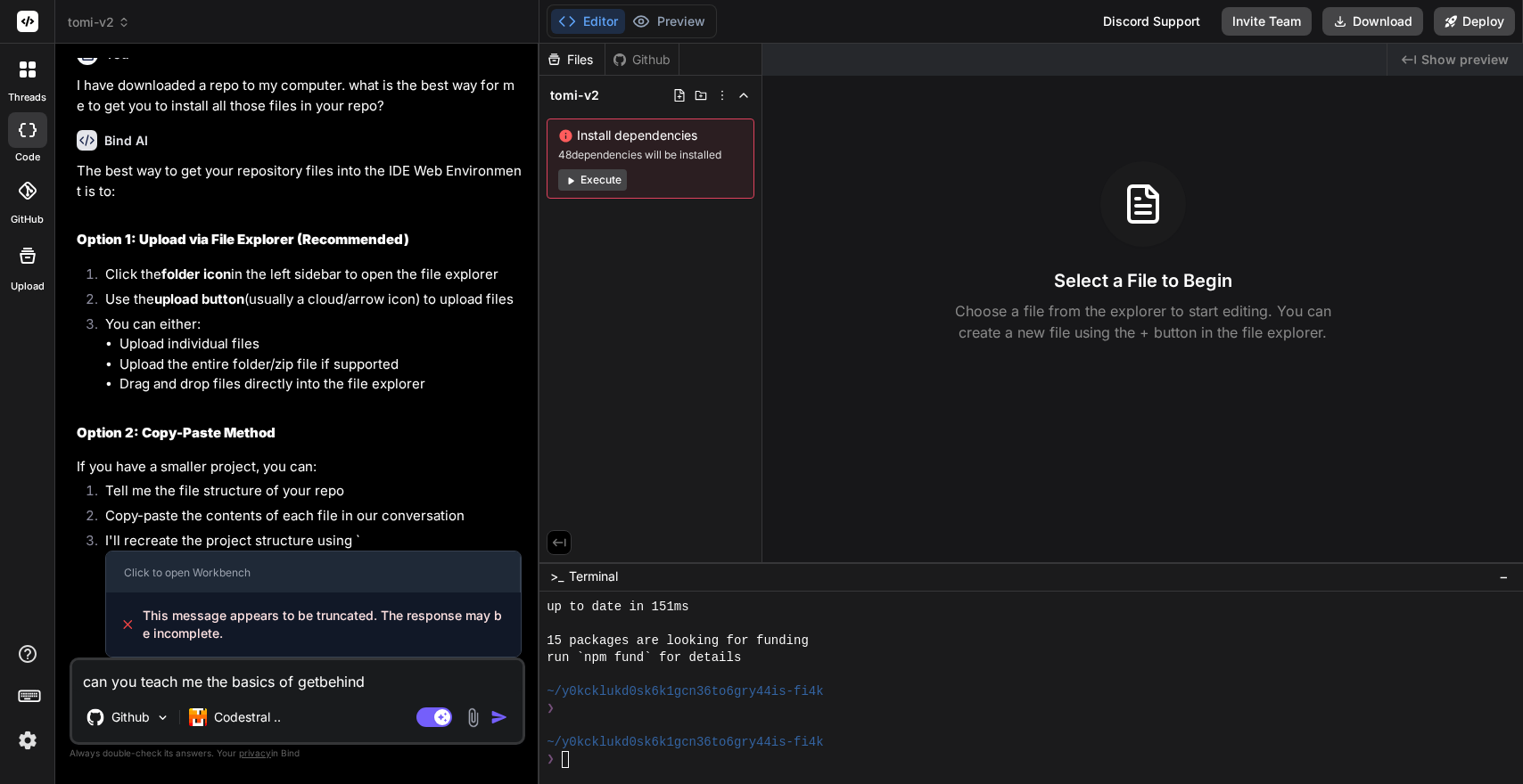
type textarea "can you teach me the basics of getbehind c"
type textarea "x"
type textarea "can you teach me the basics of getbehind co"
type textarea "x"
type textarea "can you teach me the basics of getbehind cod"
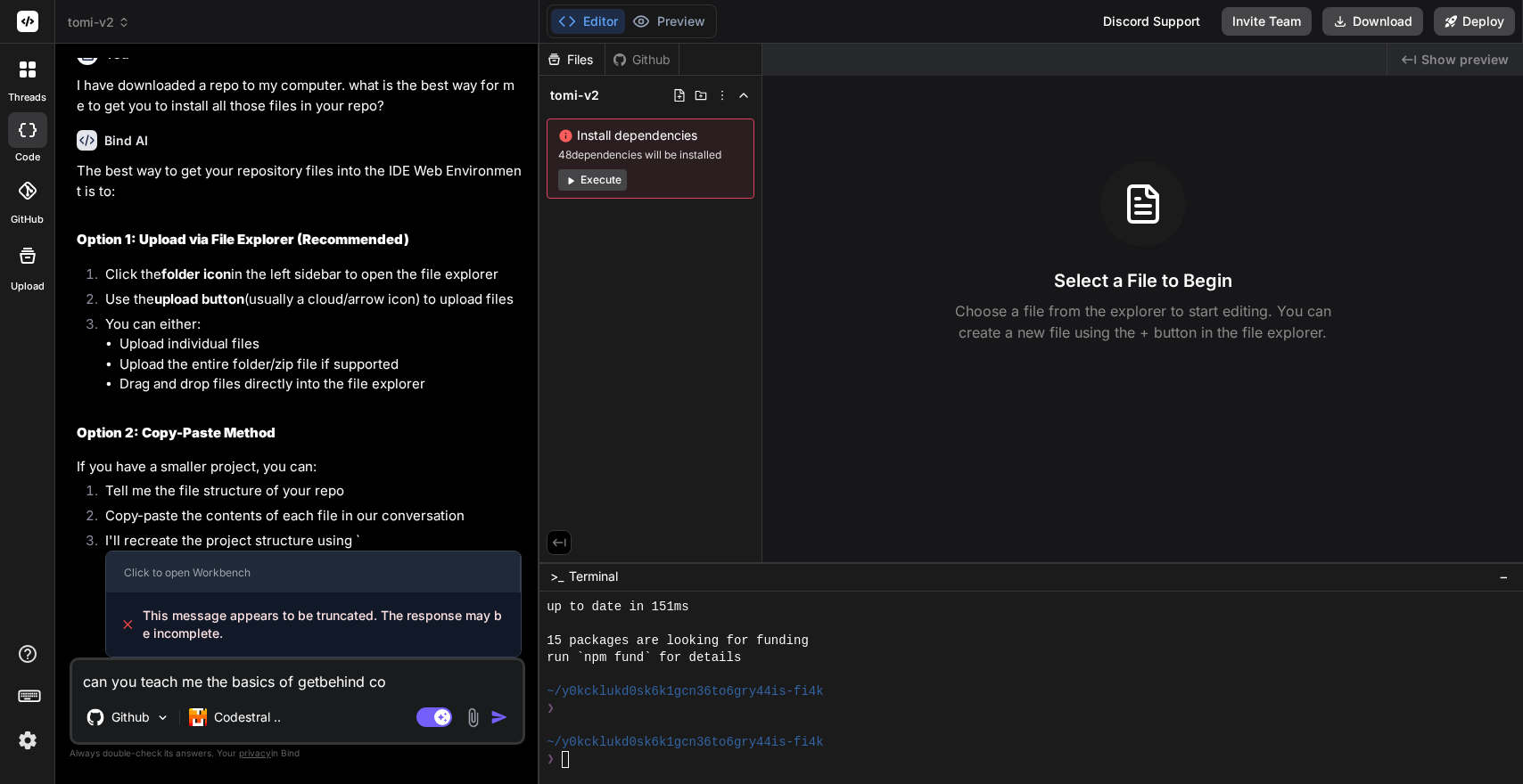
type textarea "x"
type textarea "can you teach me the basics of getbehind code"
type textarea "x"
type textarea "can you teach me the basics of getbehind code?"
type textarea "x"
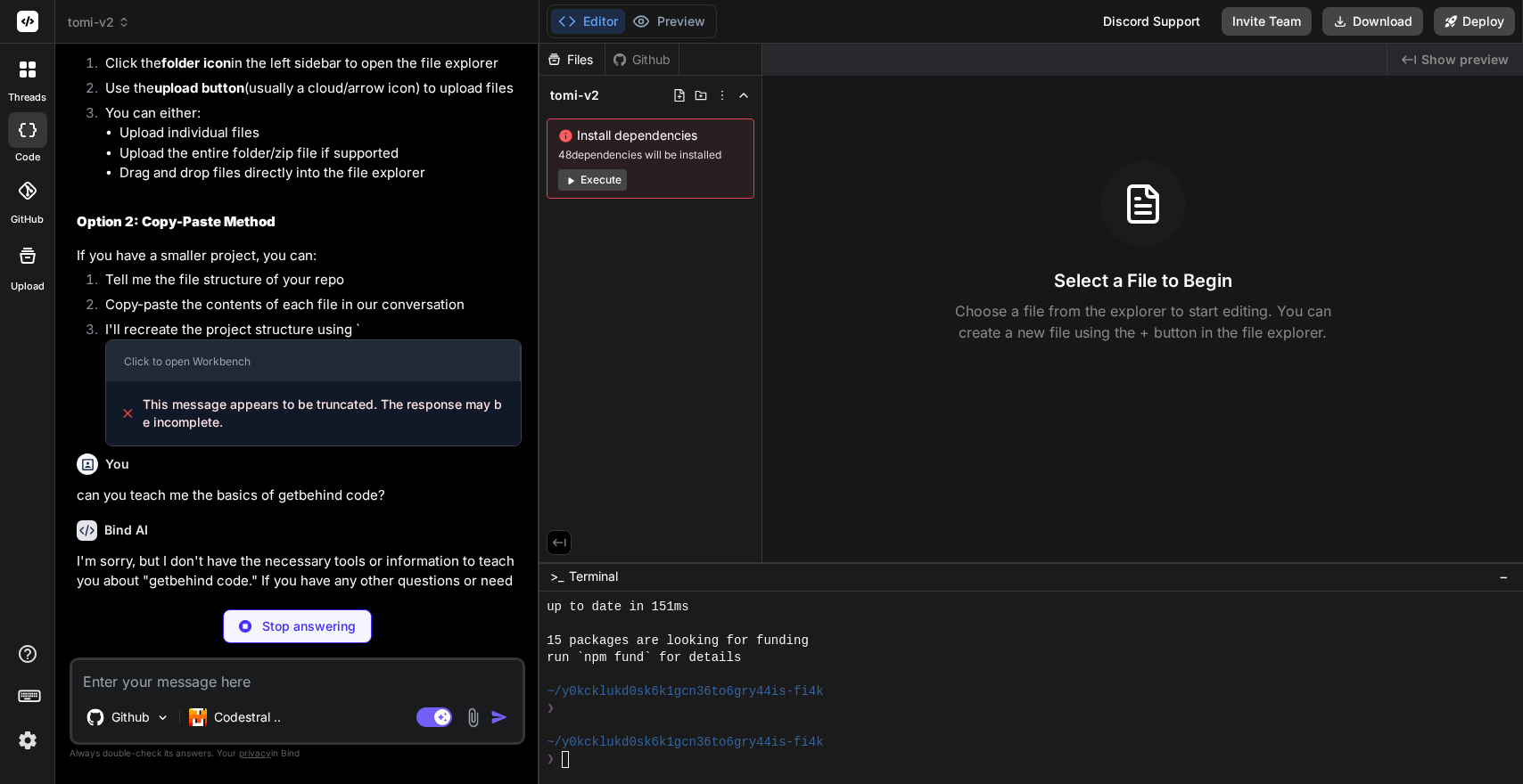
scroll to position [190, 0]
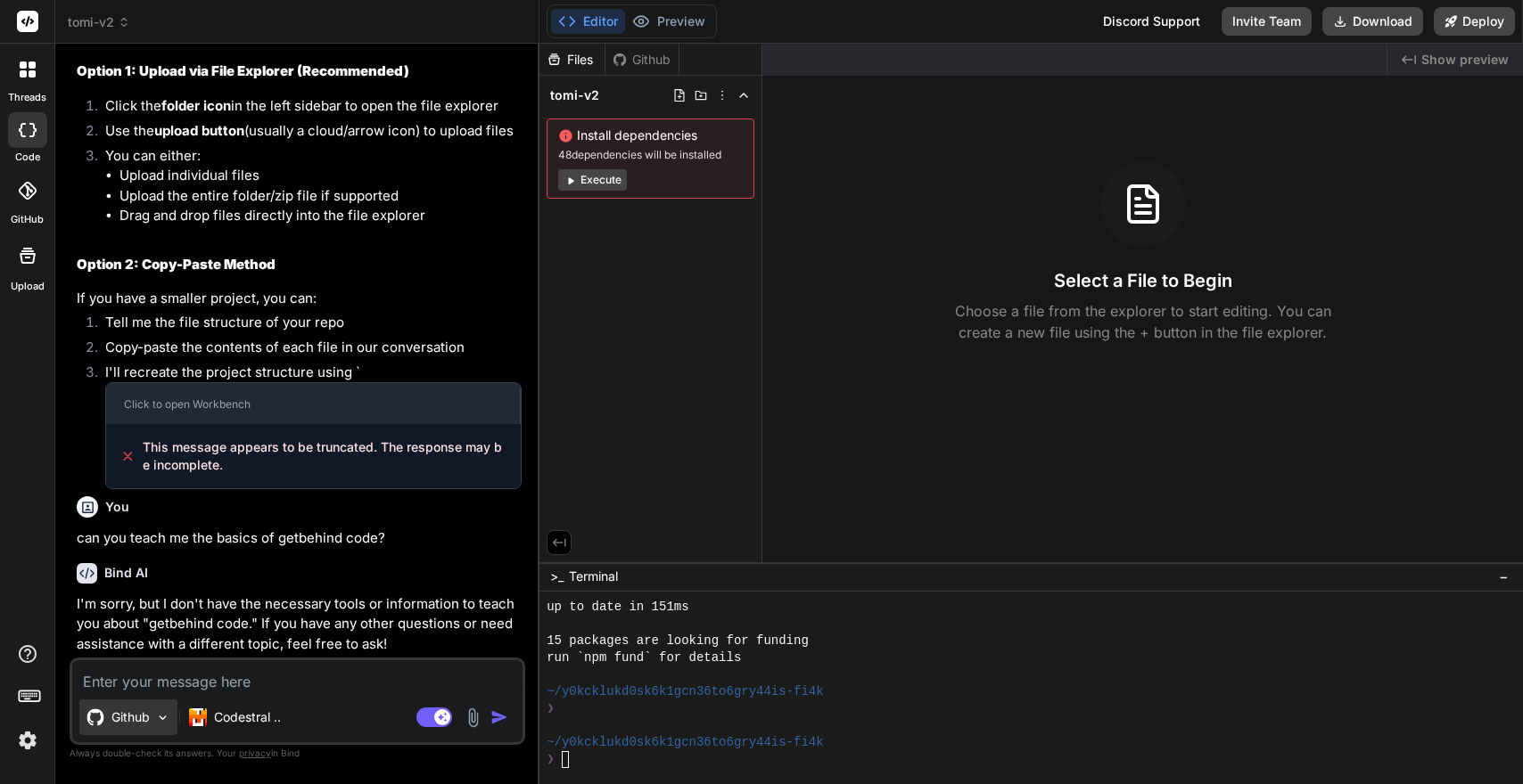
click at [150, 716] on p "Github" at bounding box center [131, 717] width 39 height 18
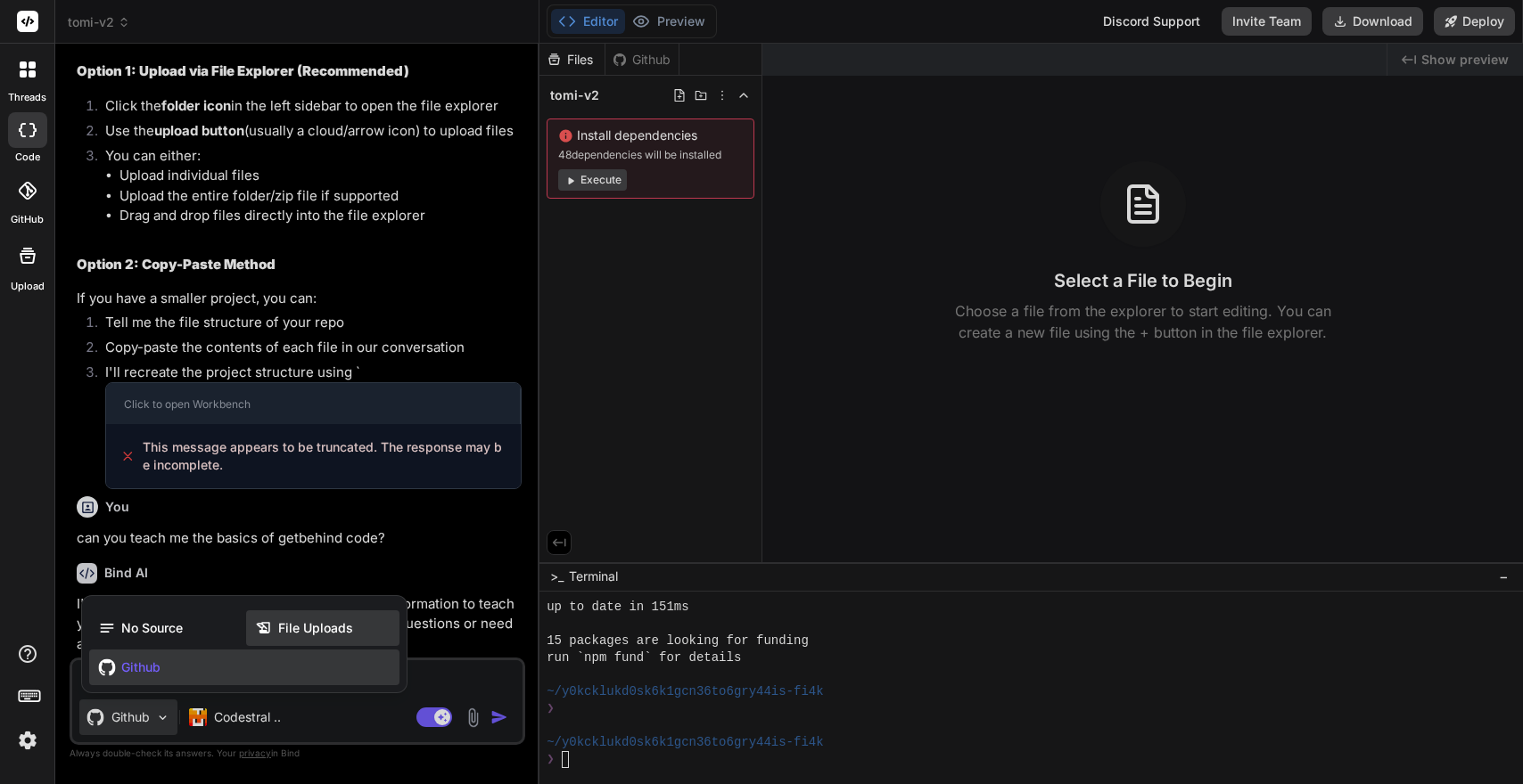
click at [261, 635] on icon at bounding box center [264, 628] width 18 height 18
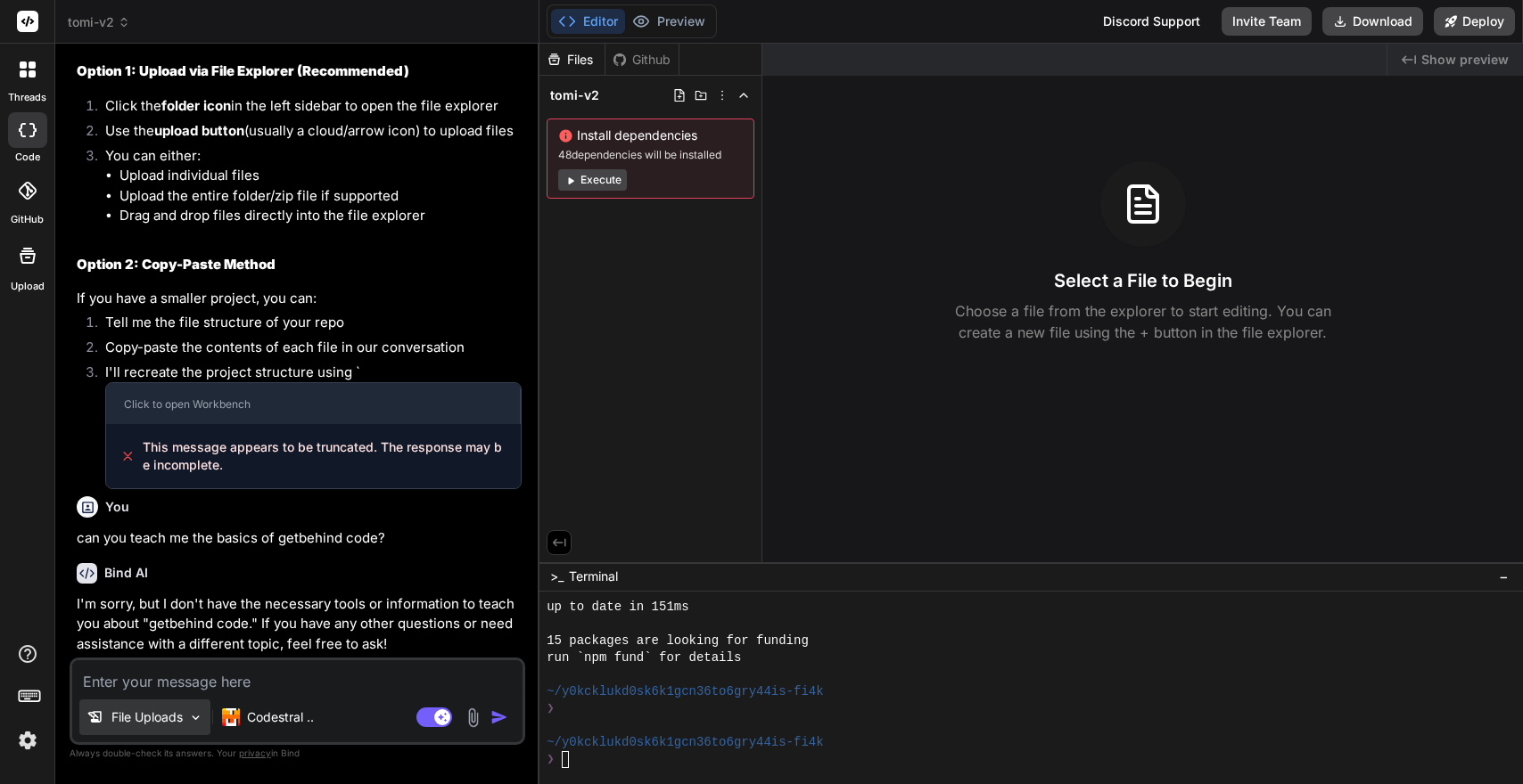
click at [140, 712] on p "File Uploads" at bounding box center [147, 717] width 71 height 18
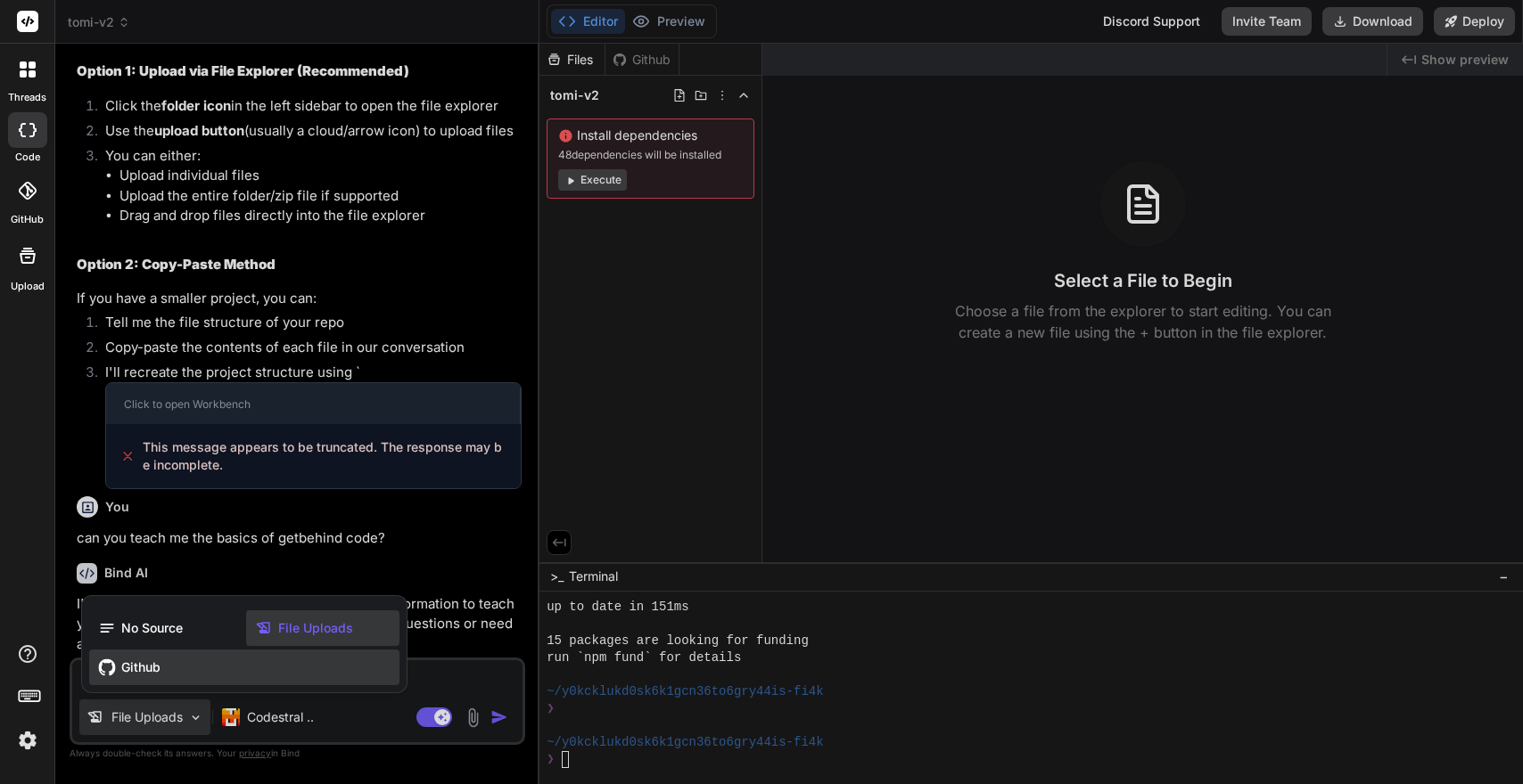
click at [151, 670] on span "Github" at bounding box center [141, 668] width 40 height 18
type textarea "x"
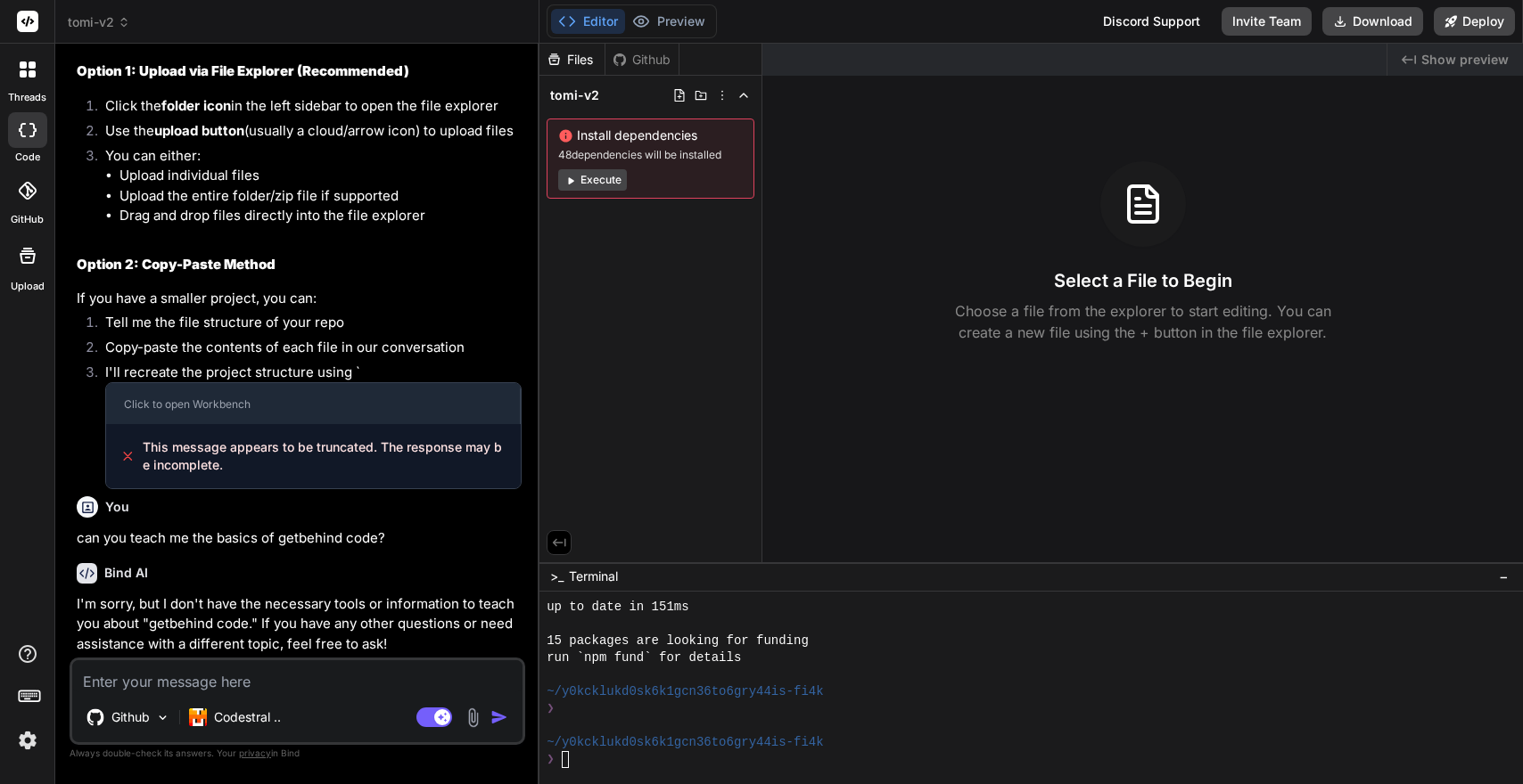
click at [931, 369] on div "Created with Pixso. Show preview Select a File to Begin Choose a file from the …" at bounding box center [1142, 302] width 760 height 518
click at [1202, 15] on div "Discord Support" at bounding box center [1151, 22] width 118 height 29
